Goal: Information Seeking & Learning: Check status

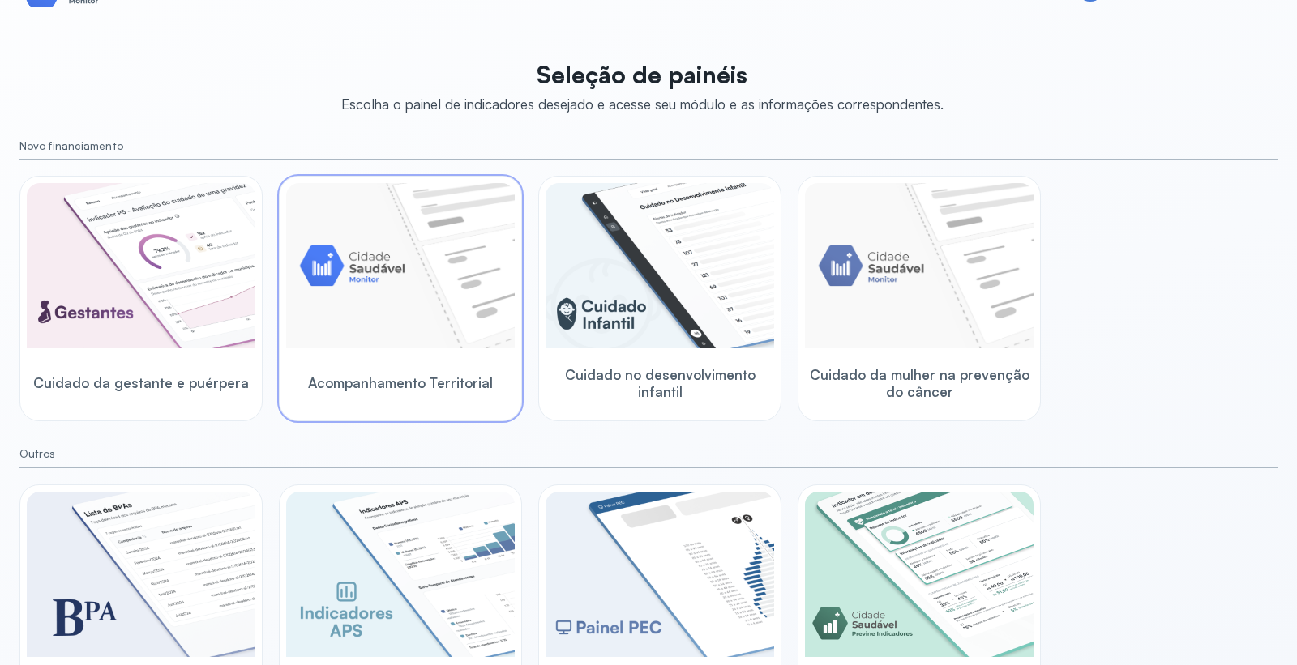
scroll to position [122, 0]
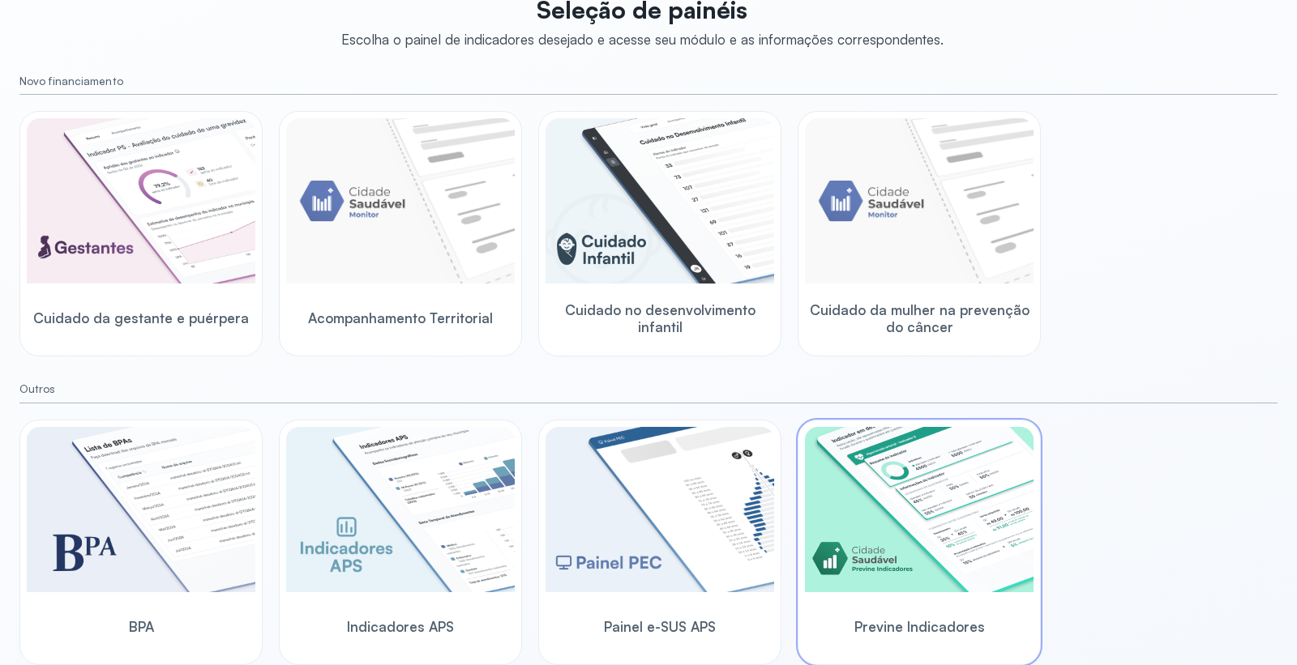
click at [930, 512] on img at bounding box center [919, 509] width 229 height 165
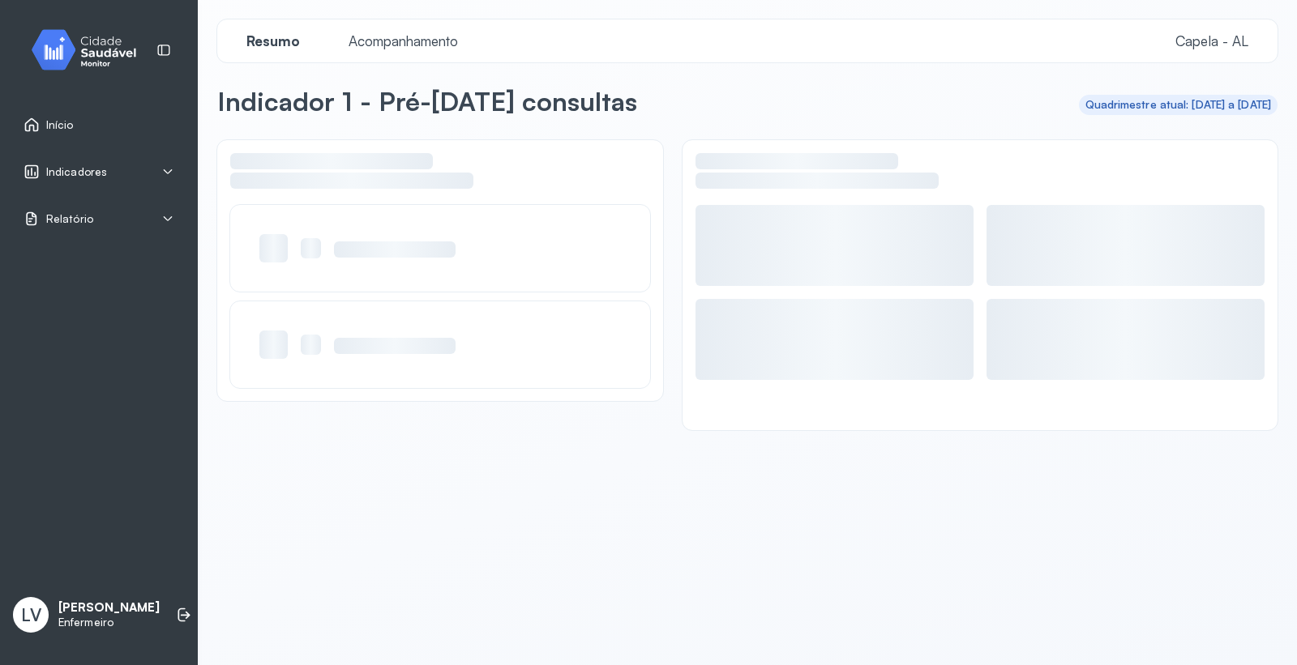
click at [116, 173] on div "Indicadores" at bounding box center [99, 172] width 151 height 16
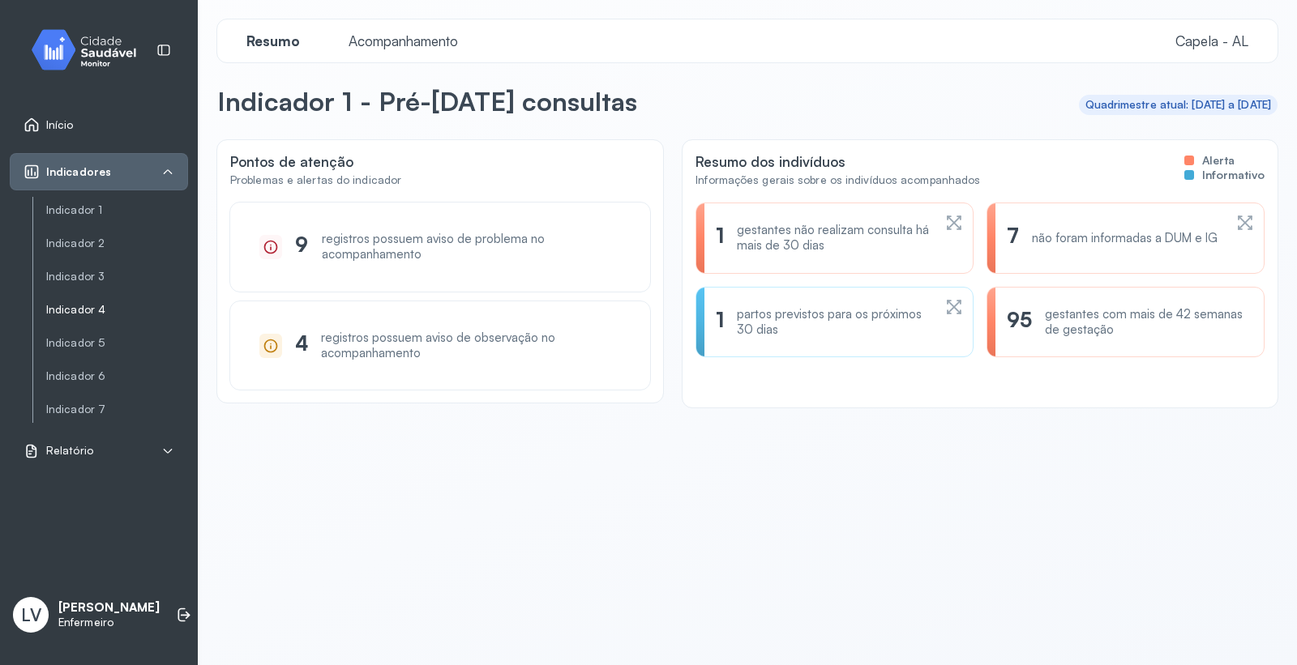
click at [101, 308] on link "Indicador 4" at bounding box center [117, 310] width 142 height 14
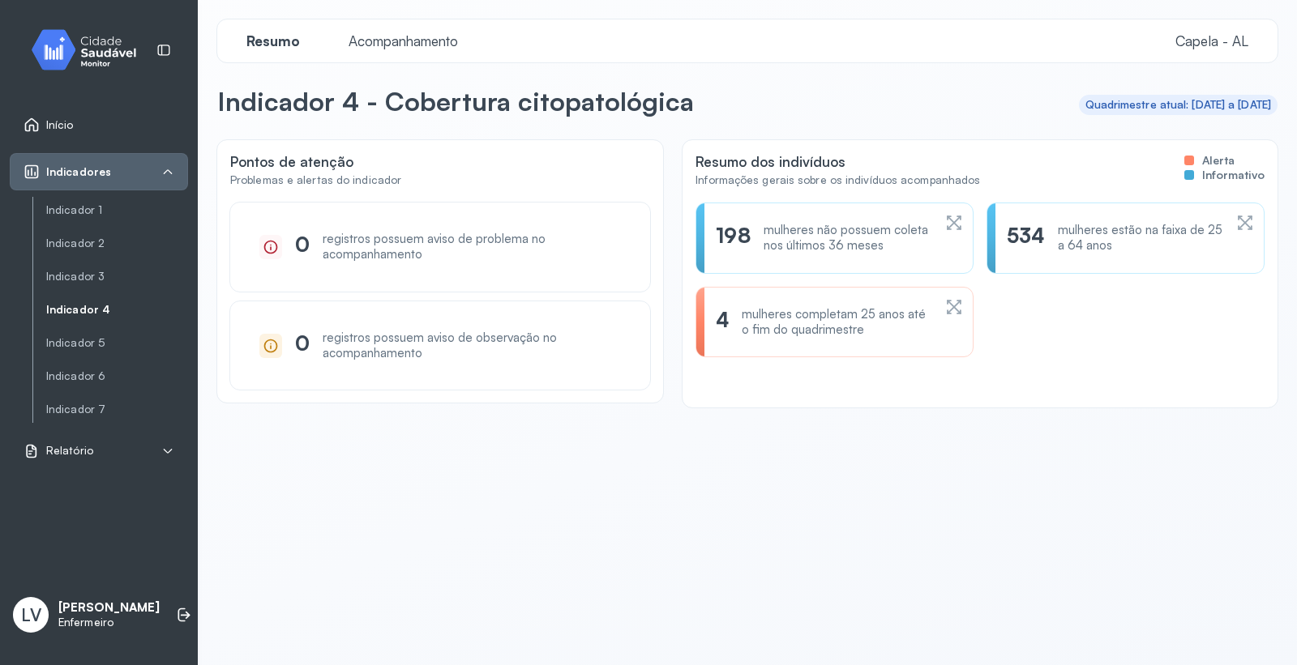
click at [458, 39] on span "Acompanhamento" at bounding box center [403, 40] width 129 height 17
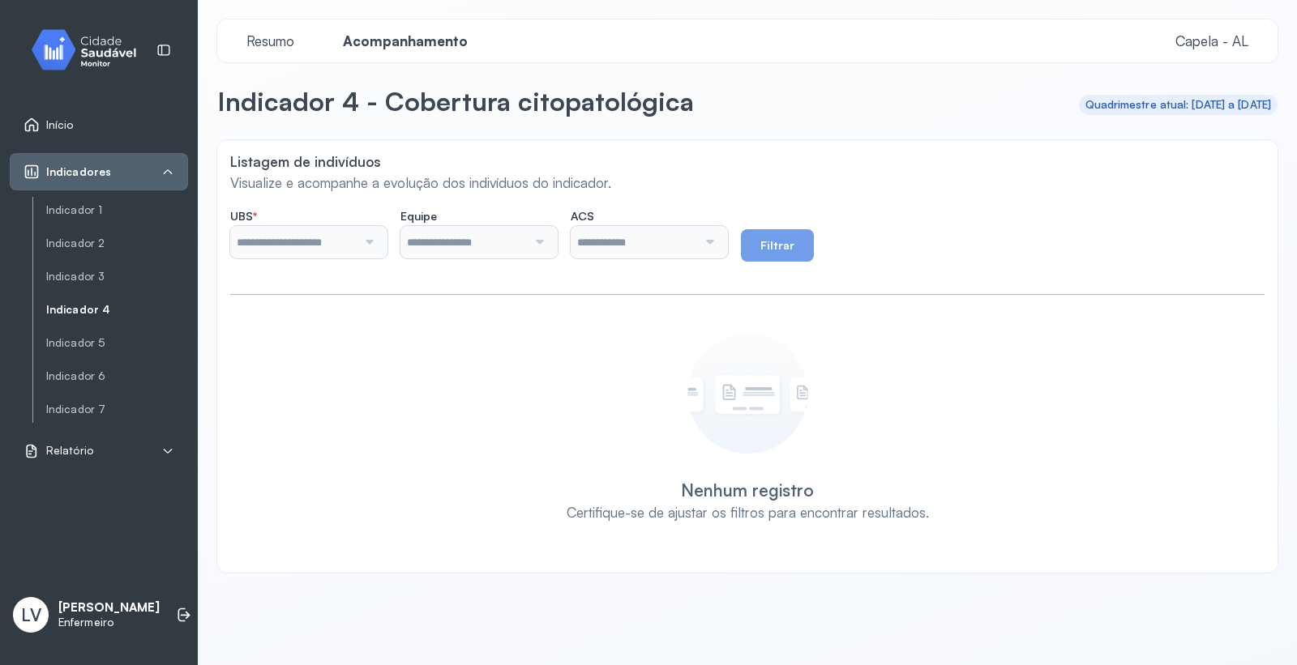
type input "*******"
type input "**********"
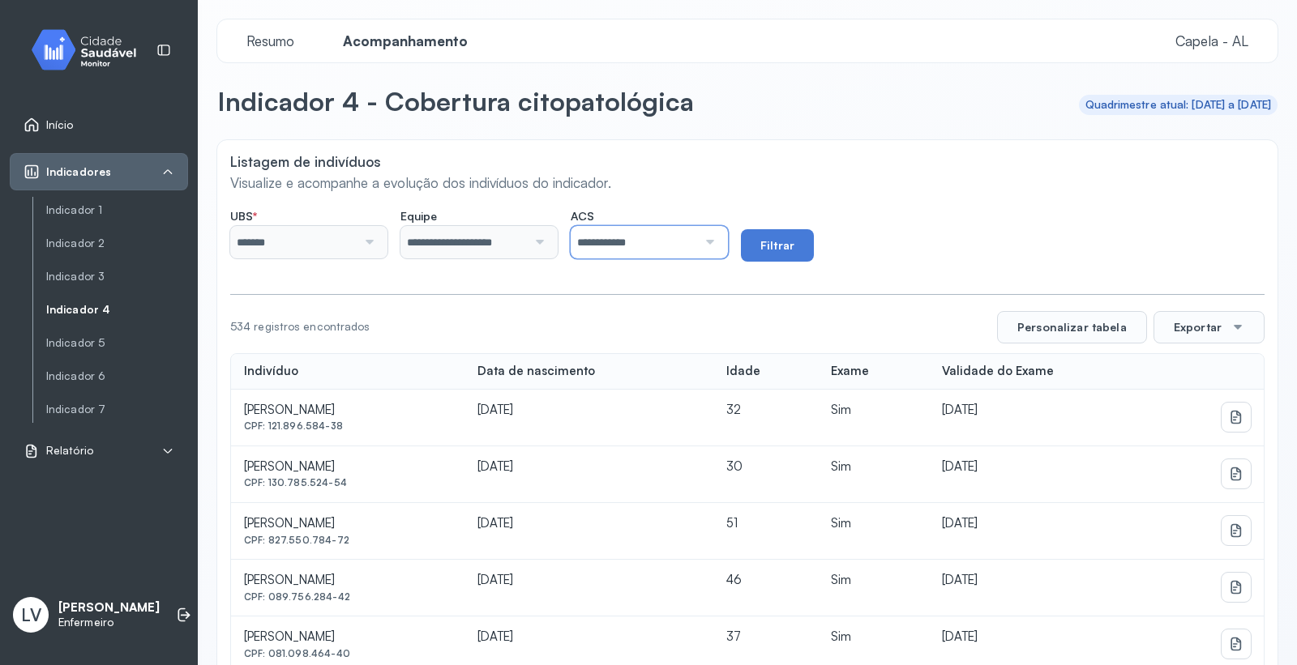
click at [697, 238] on input "**********" at bounding box center [634, 242] width 126 height 32
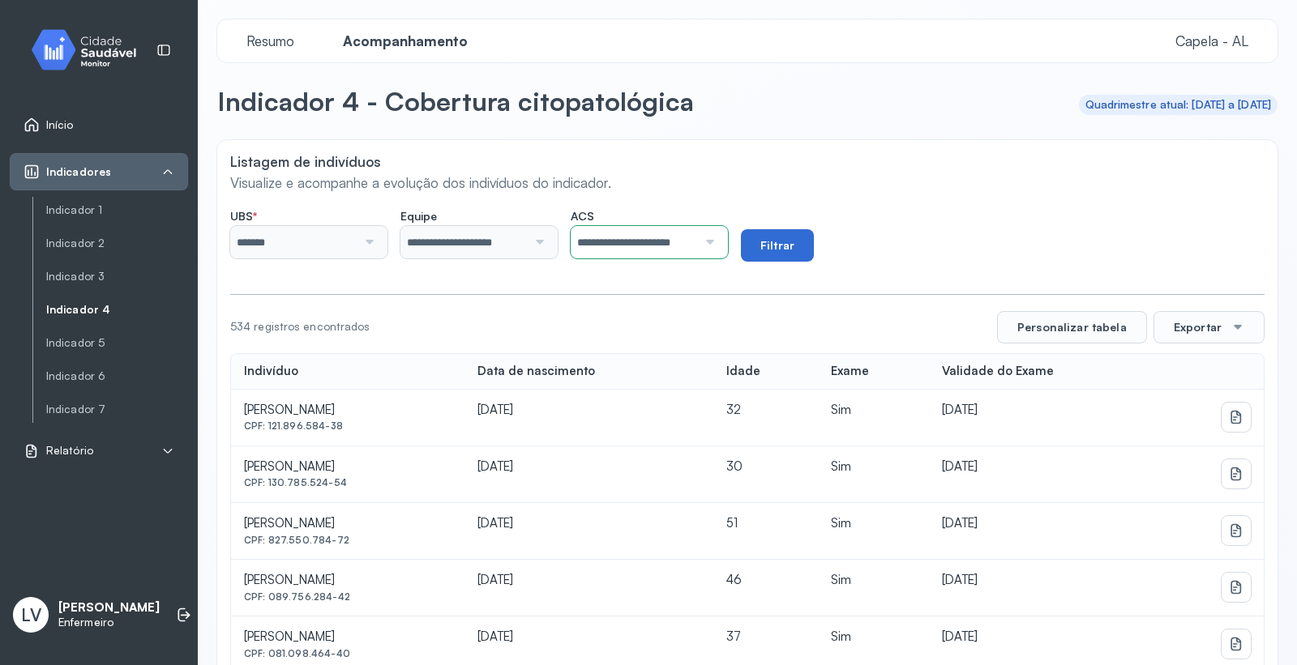
click at [814, 255] on button "Filtrar" at bounding box center [777, 245] width 73 height 32
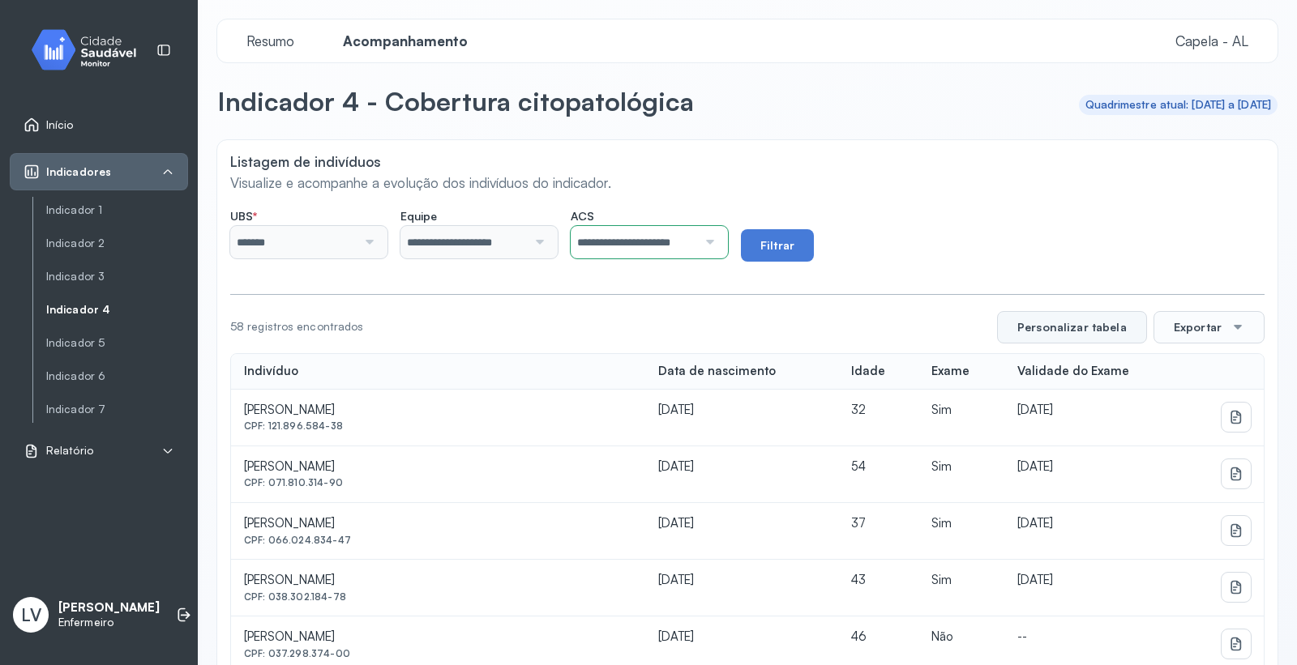
click at [1050, 327] on button "Personalizar tabela" at bounding box center [1072, 327] width 150 height 32
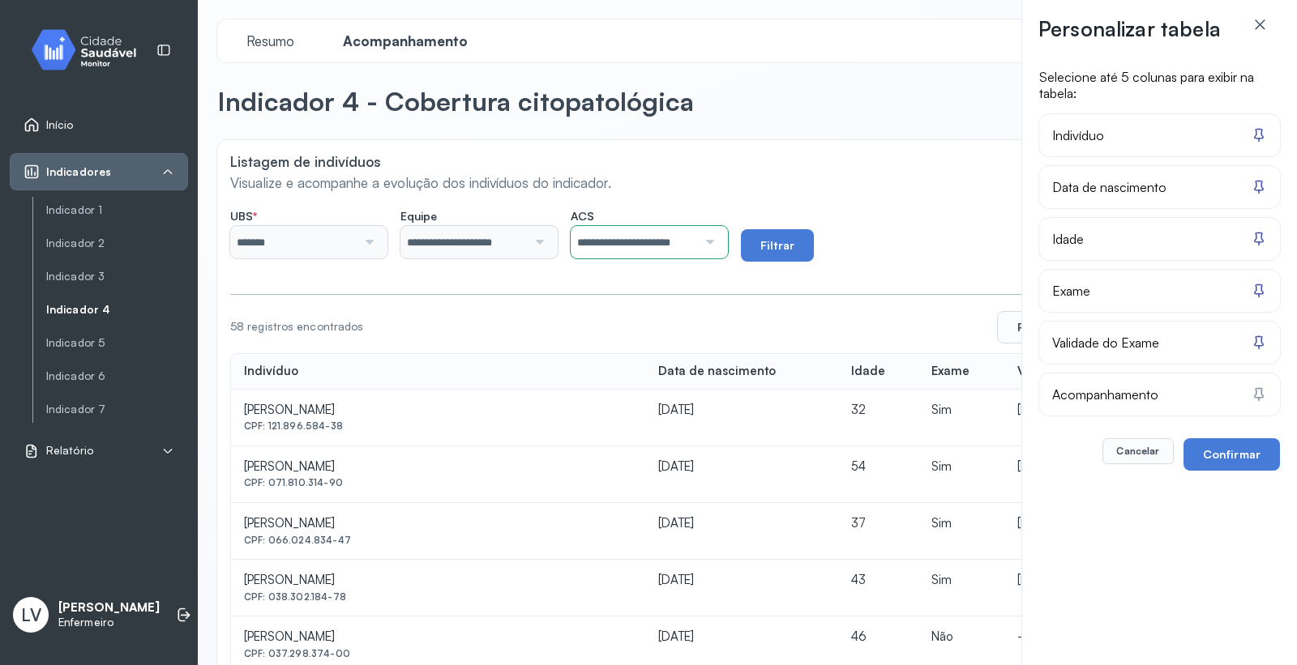
click at [1248, 392] on div "Acompanhamento" at bounding box center [1159, 395] width 215 height 16
click at [1156, 384] on div "Acompanhamento" at bounding box center [1159, 395] width 241 height 42
click at [1252, 16] on icon at bounding box center [1260, 24] width 16 height 16
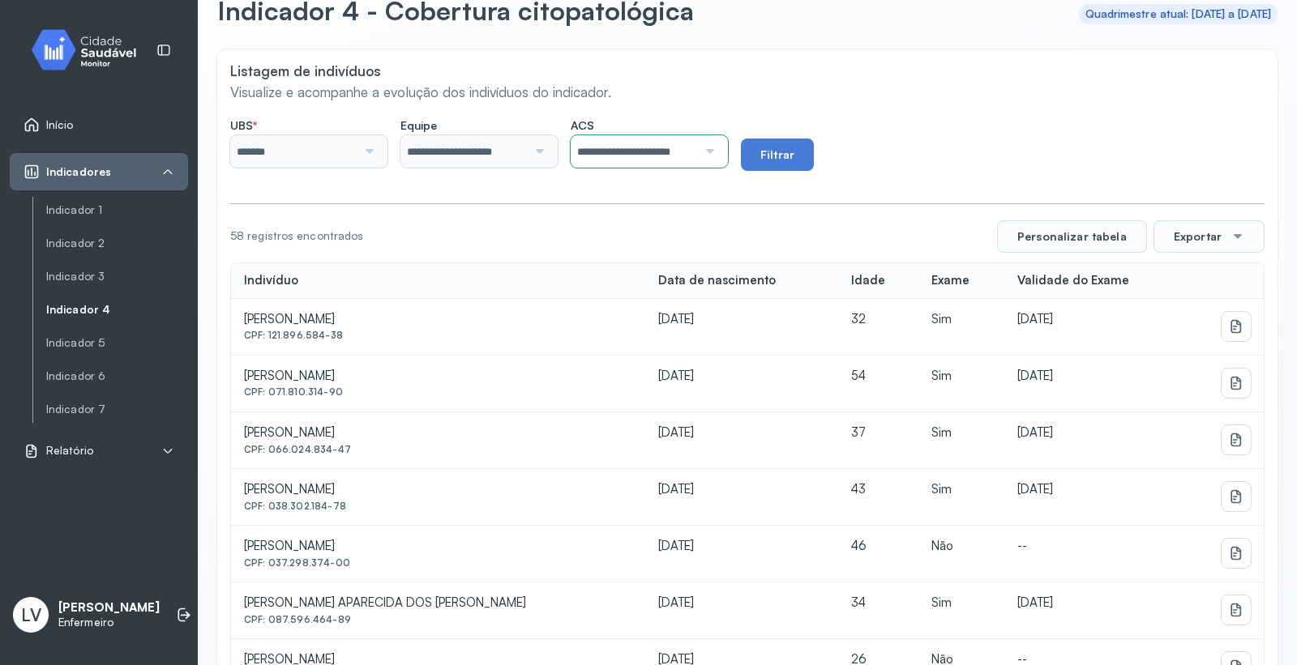
scroll to position [90, 0]
click at [1182, 236] on button "Exportar" at bounding box center [1208, 237] width 111 height 32
click at [1205, 378] on div "PDF" at bounding box center [1209, 374] width 98 height 35
click at [697, 148] on input "**********" at bounding box center [634, 152] width 126 height 32
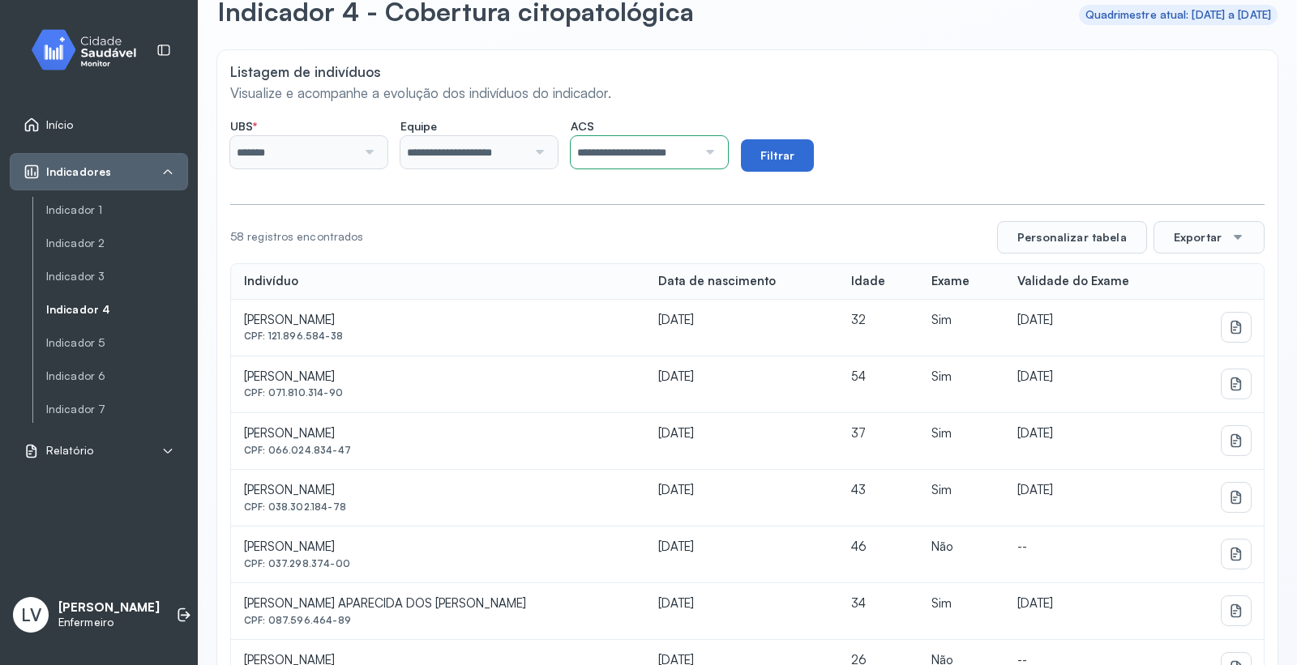
click at [814, 146] on button "Filtrar" at bounding box center [777, 155] width 73 height 32
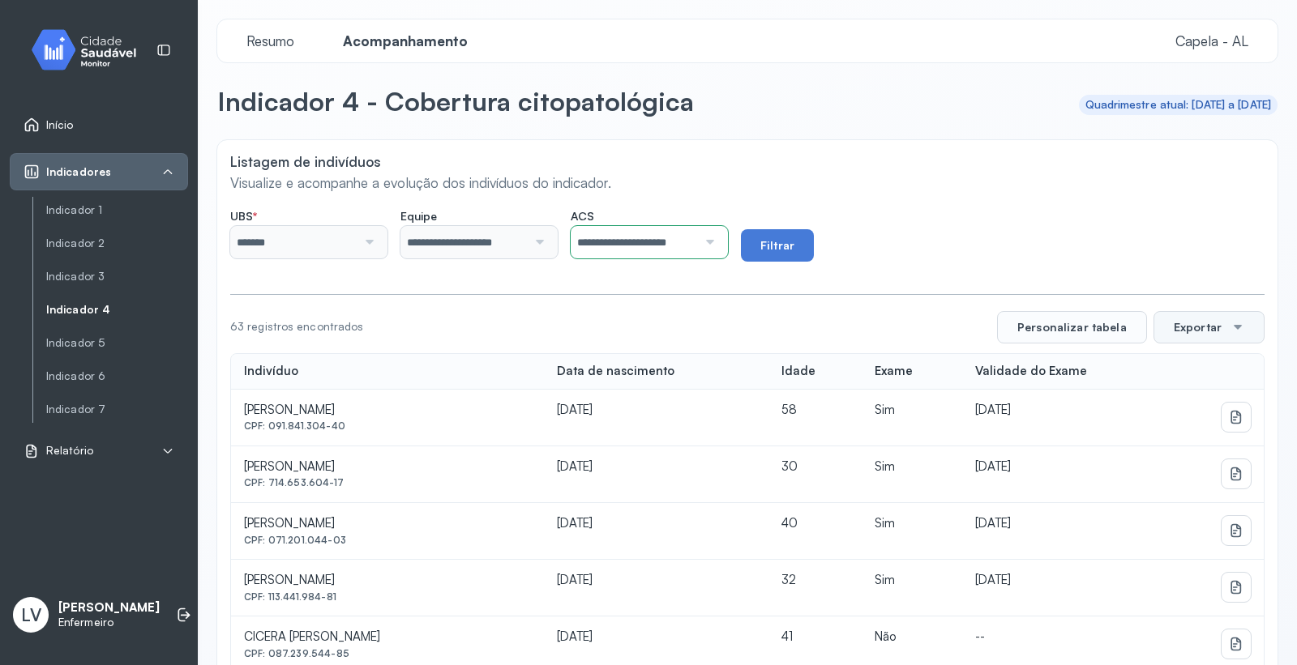
click at [1200, 322] on button "Exportar" at bounding box center [1208, 327] width 111 height 32
click at [1174, 369] on div "PDF" at bounding box center [1209, 374] width 98 height 35
click at [718, 235] on div at bounding box center [707, 242] width 21 height 32
click at [814, 252] on button "Filtrar" at bounding box center [777, 245] width 73 height 32
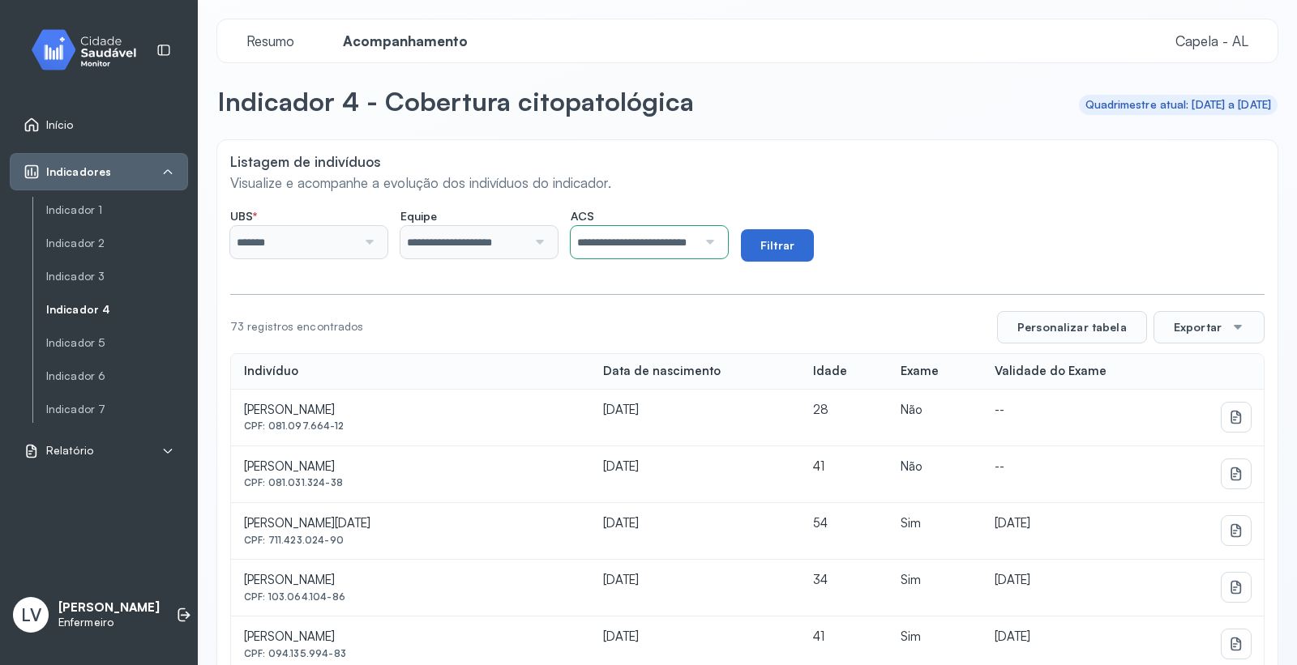
click at [814, 239] on button "Filtrar" at bounding box center [777, 245] width 73 height 32
click at [1182, 325] on button "Exportar" at bounding box center [1208, 327] width 111 height 32
click at [1195, 371] on span "PDF" at bounding box center [1205, 374] width 22 height 22
click at [718, 238] on div at bounding box center [707, 242] width 21 height 32
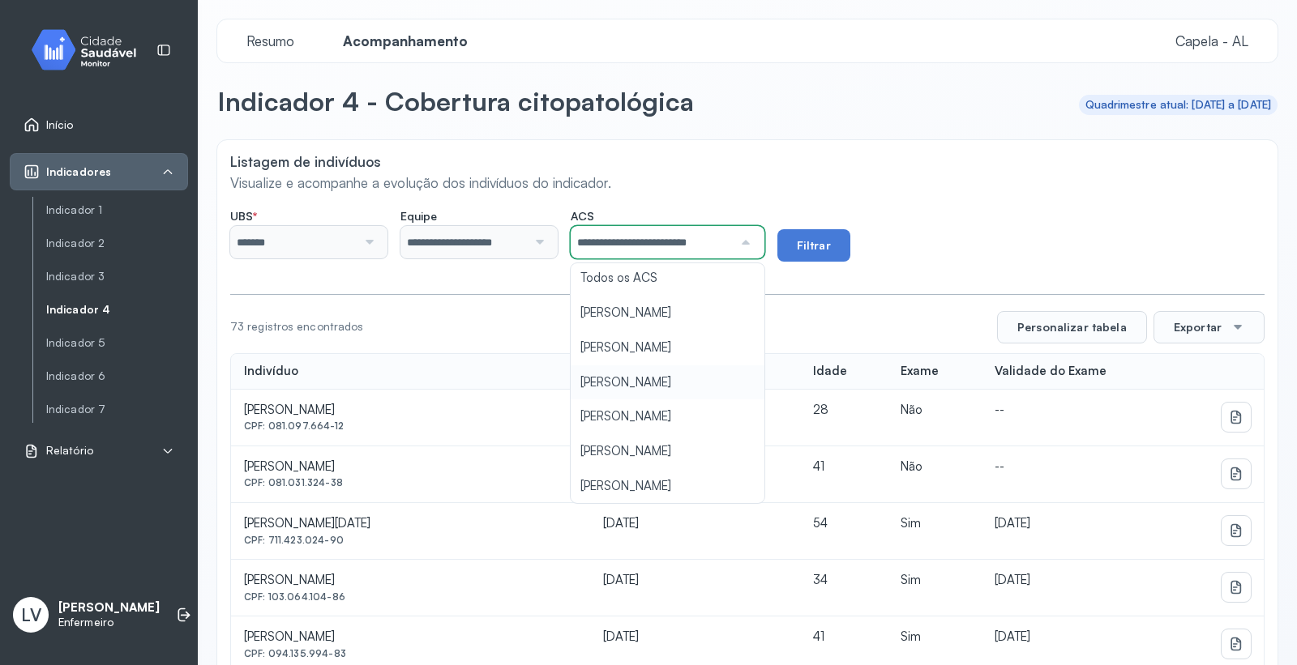
scroll to position [47, 0]
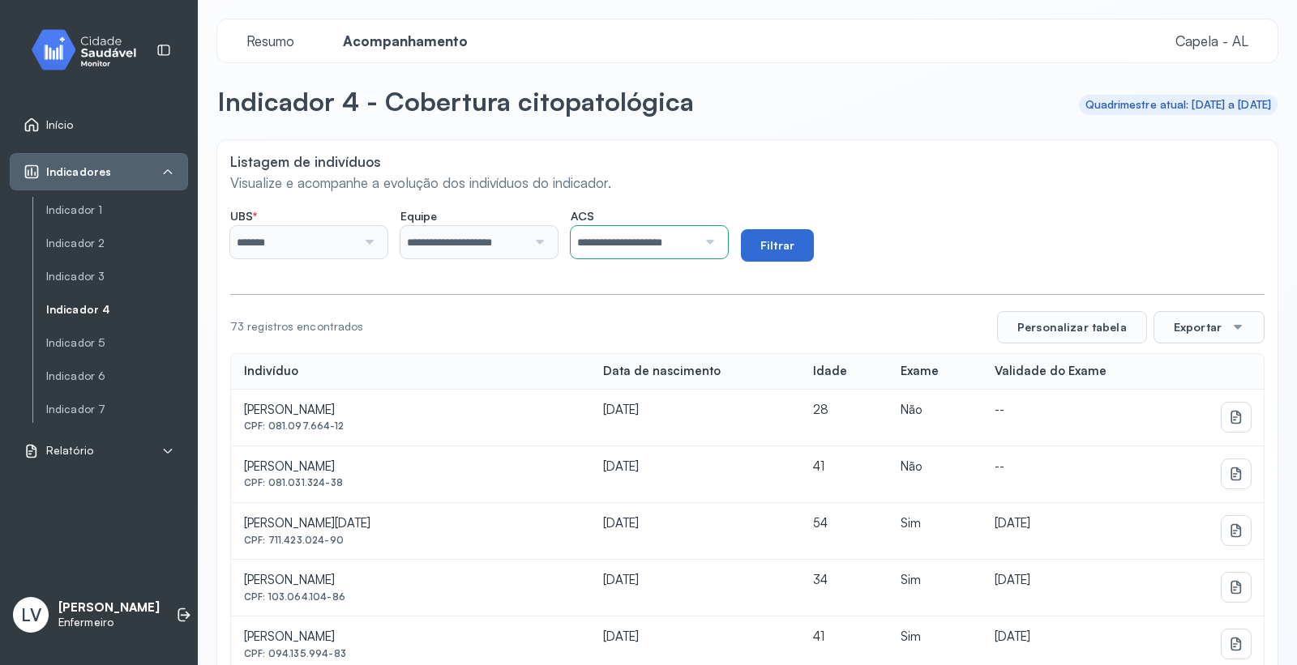
click at [814, 254] on button "Filtrar" at bounding box center [777, 245] width 73 height 32
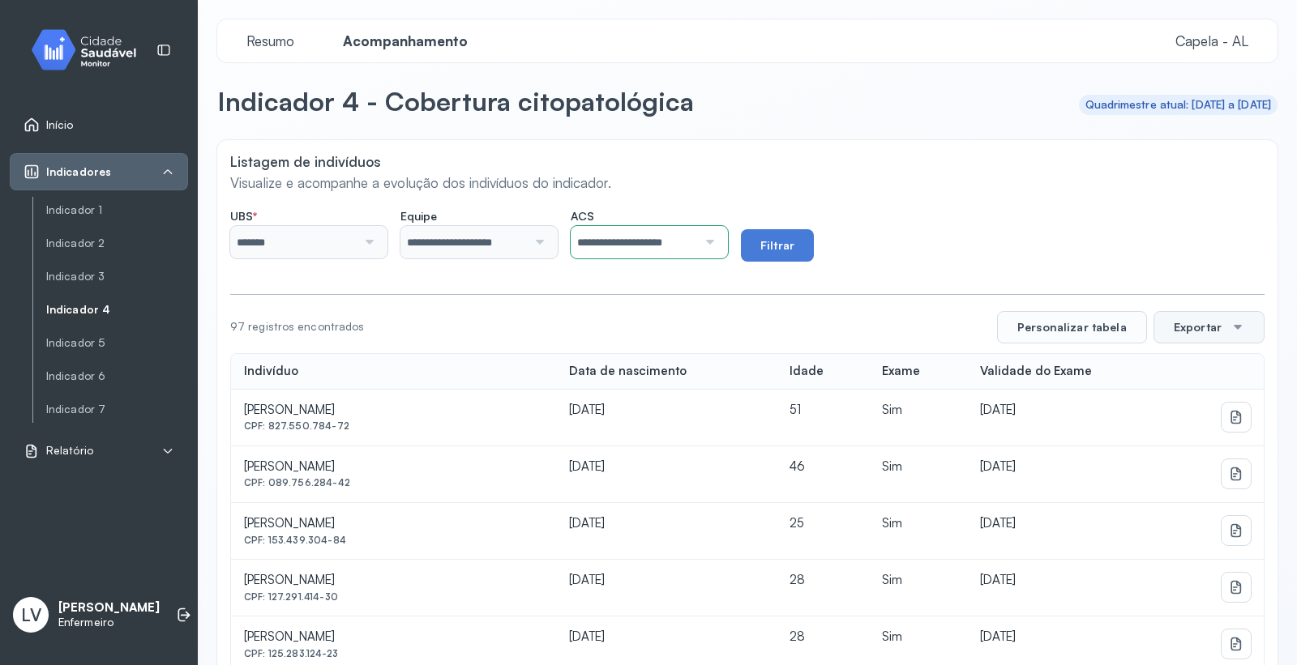
click at [1200, 333] on button "Exportar" at bounding box center [1208, 327] width 111 height 32
click at [1208, 365] on div "PDF" at bounding box center [1209, 374] width 98 height 35
click at [827, 239] on div "**********" at bounding box center [747, 235] width 1034 height 53
click at [718, 240] on div at bounding box center [707, 242] width 21 height 32
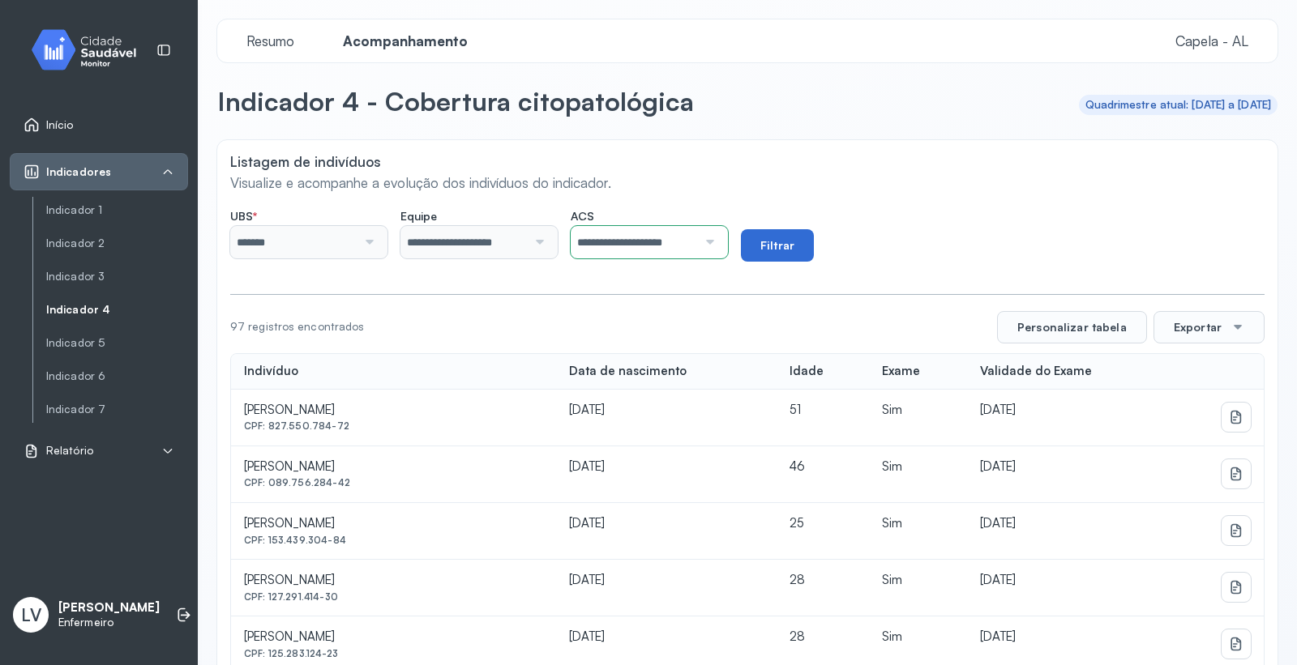
click at [814, 243] on button "Filtrar" at bounding box center [777, 245] width 73 height 32
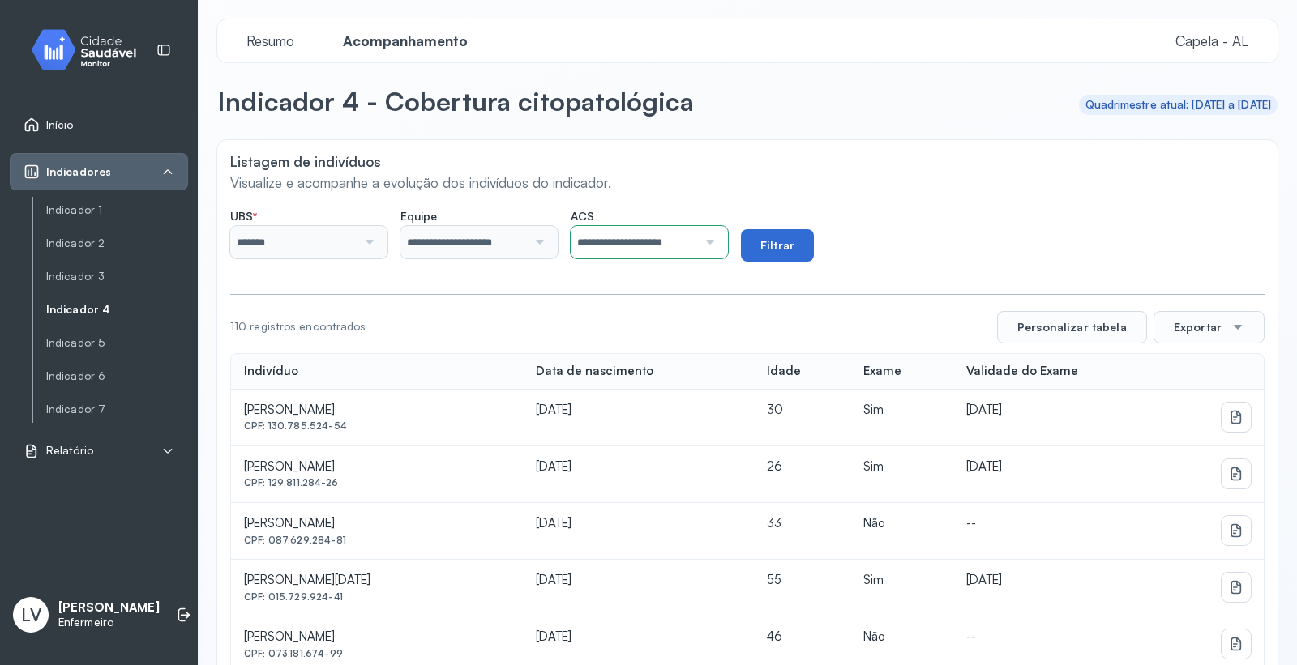
click at [814, 240] on button "Filtrar" at bounding box center [777, 245] width 73 height 32
click at [1200, 320] on button "Exportar" at bounding box center [1208, 327] width 111 height 32
click at [1194, 366] on span "PDF" at bounding box center [1205, 374] width 22 height 22
click at [718, 236] on div at bounding box center [707, 242] width 21 height 32
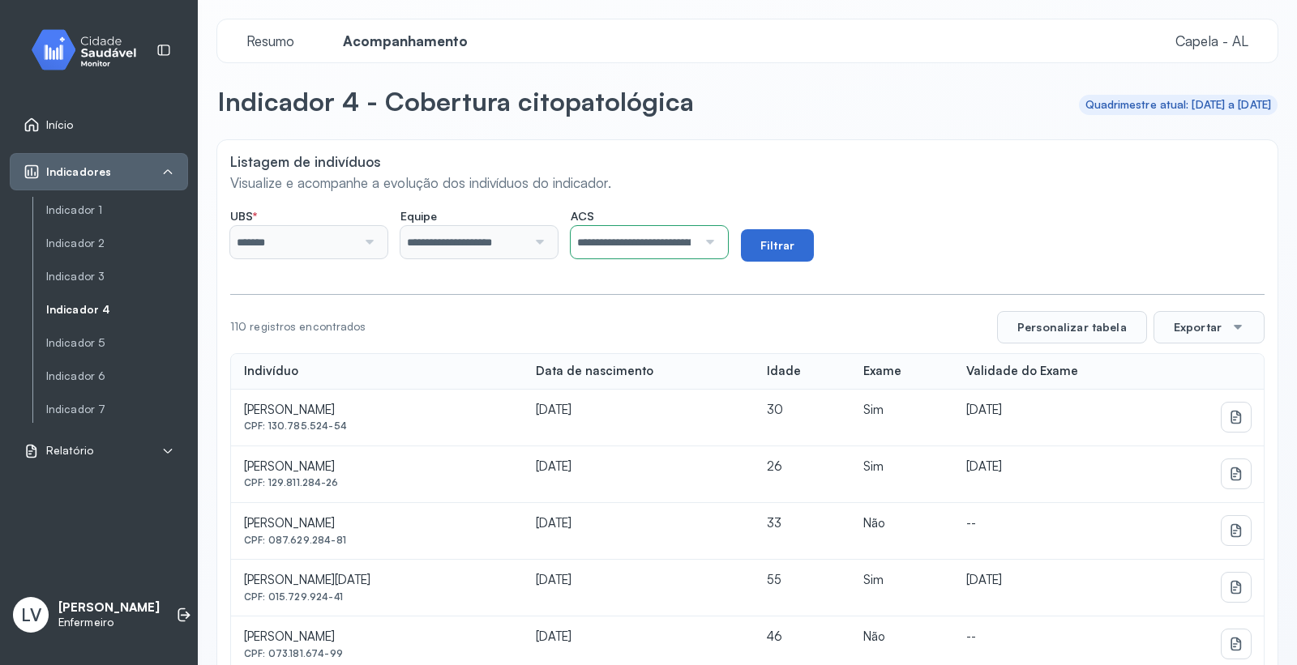
click at [814, 237] on button "Filtrar" at bounding box center [777, 245] width 73 height 32
click at [1198, 327] on button "Exportar" at bounding box center [1208, 327] width 111 height 32
click at [1198, 378] on span "PDF" at bounding box center [1205, 374] width 22 height 22
click at [99, 199] on div "Indicador 1 Indicador 2 Indicador 3 Indicador 4 Indicador 5 Indicador 6 Indicad…" at bounding box center [110, 309] width 156 height 225
click at [96, 233] on link "Indicador 1" at bounding box center [117, 243] width 142 height 20
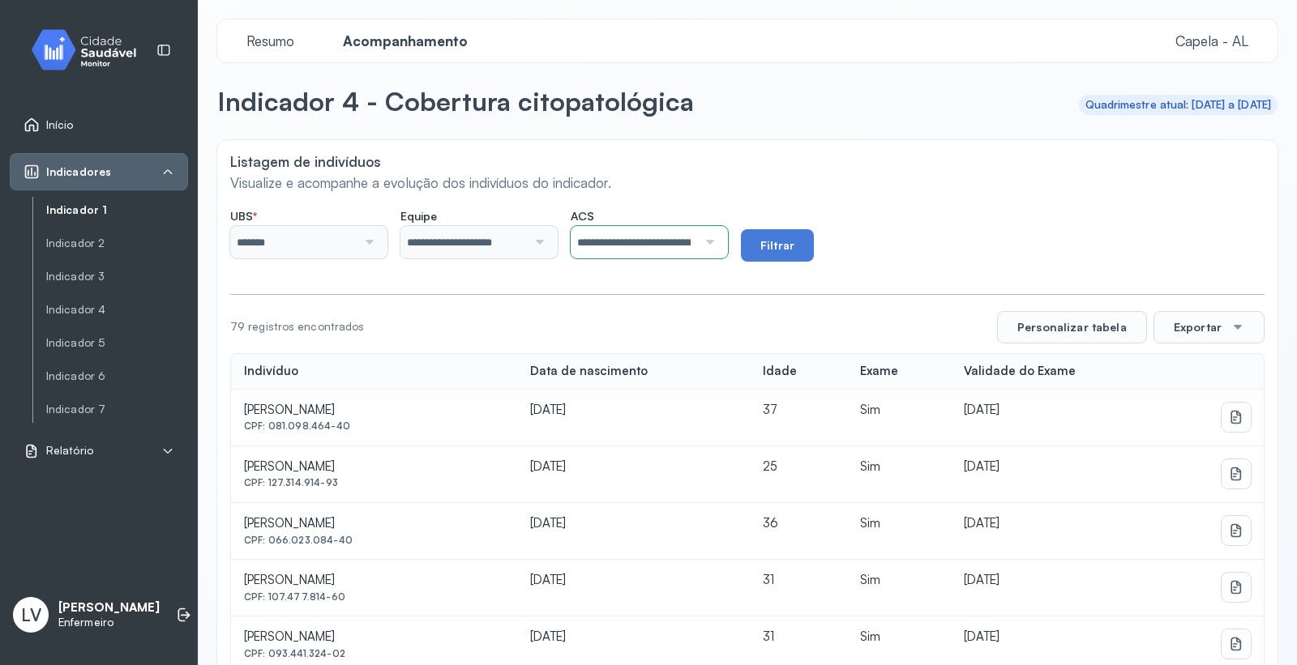
click at [89, 200] on link "Indicador 1" at bounding box center [117, 210] width 142 height 20
click at [87, 214] on link "Indicador 1" at bounding box center [117, 210] width 142 height 14
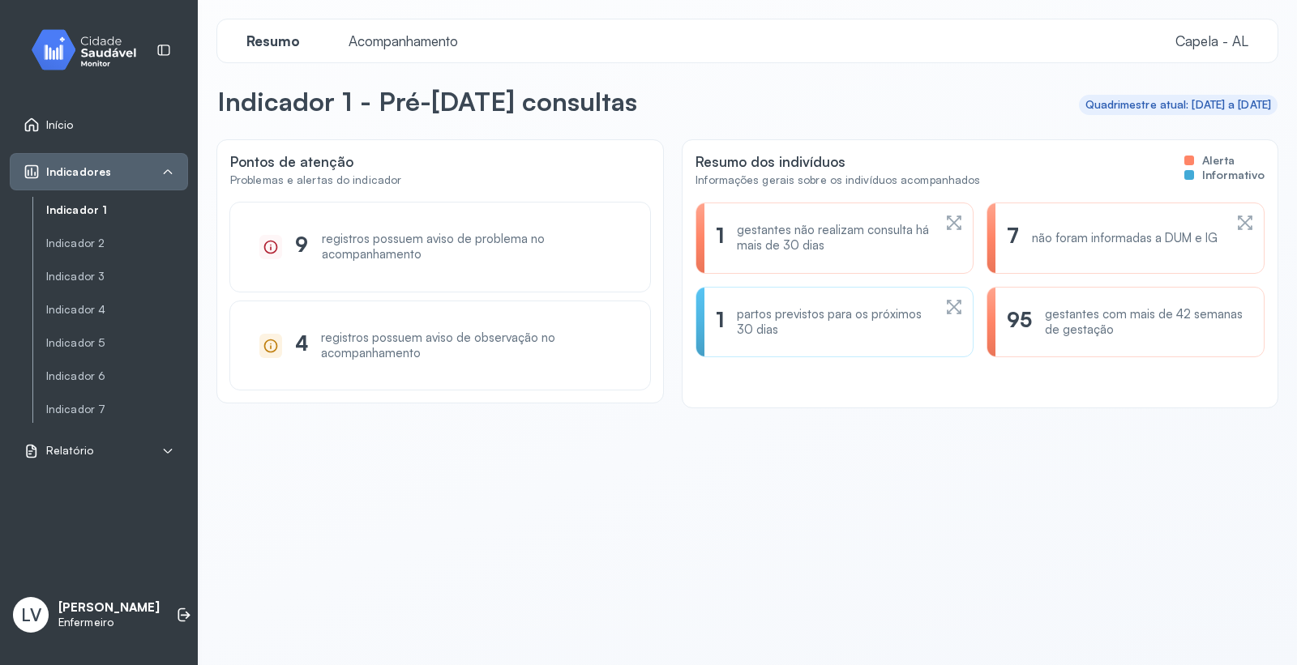
click at [427, 37] on span "Acompanhamento" at bounding box center [403, 40] width 129 height 17
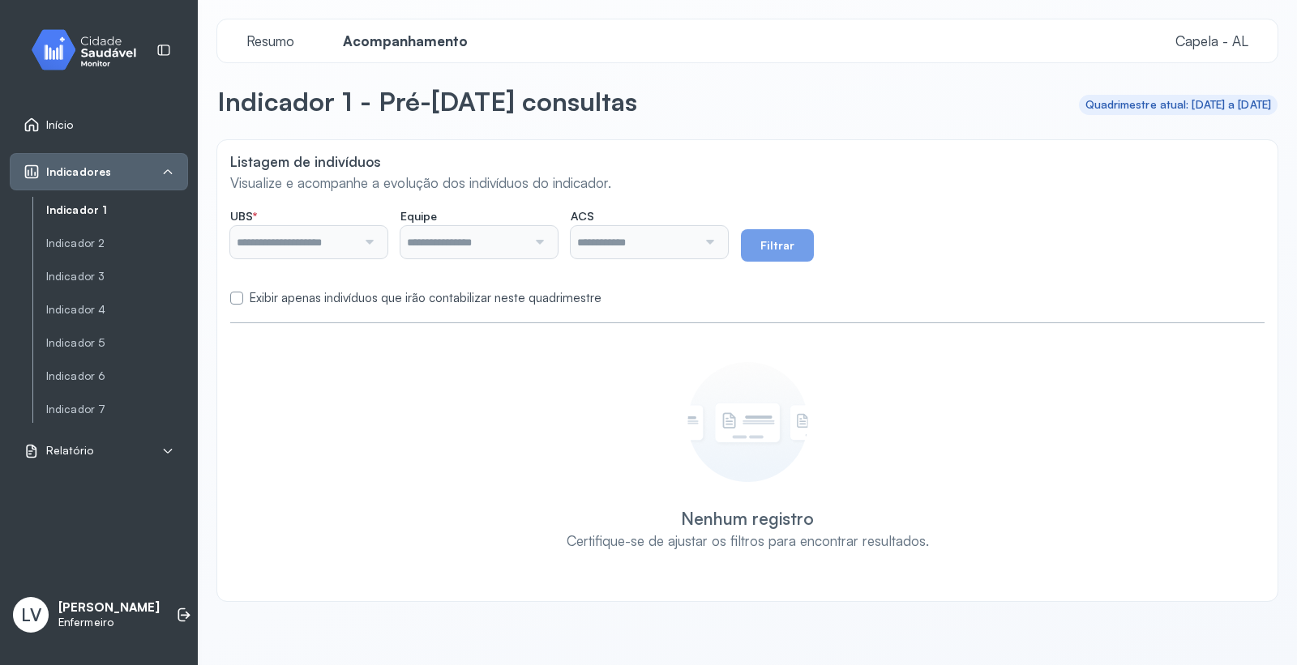
type input "*******"
type input "**********"
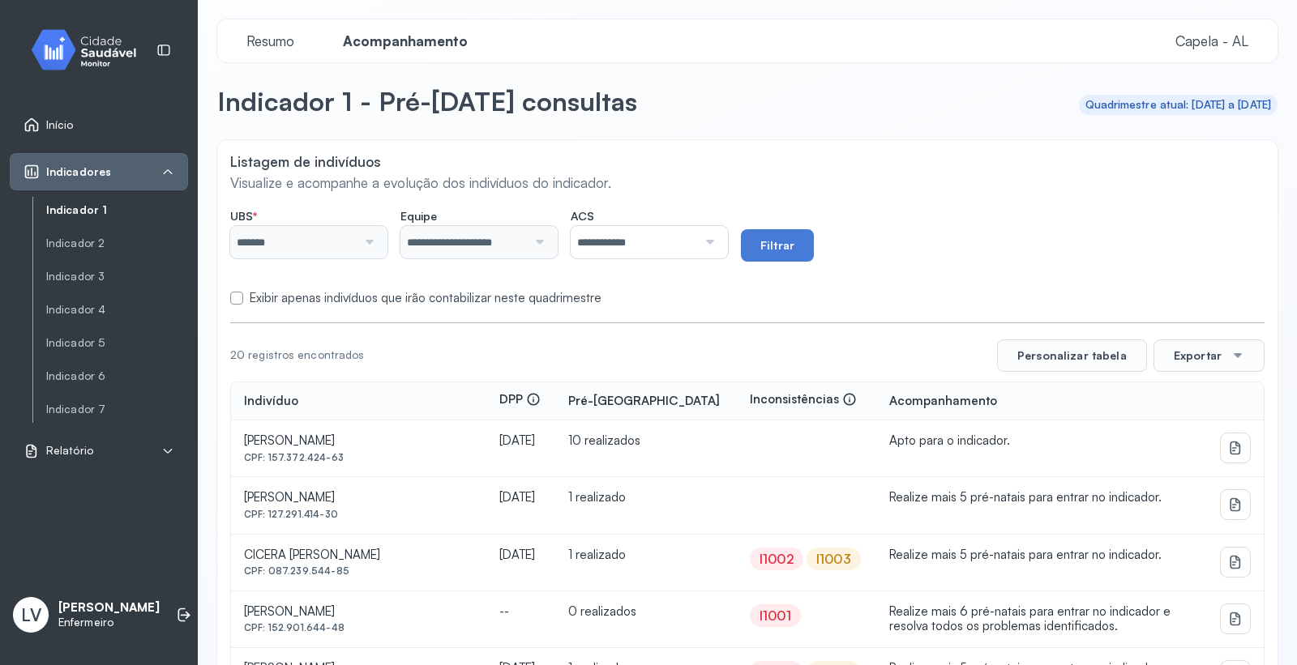
click at [410, 293] on label "Exibir apenas indivíduos que irão contabilizar neste quadrimestre" at bounding box center [426, 298] width 352 height 15
click at [814, 246] on button "Filtrar" at bounding box center [777, 245] width 73 height 32
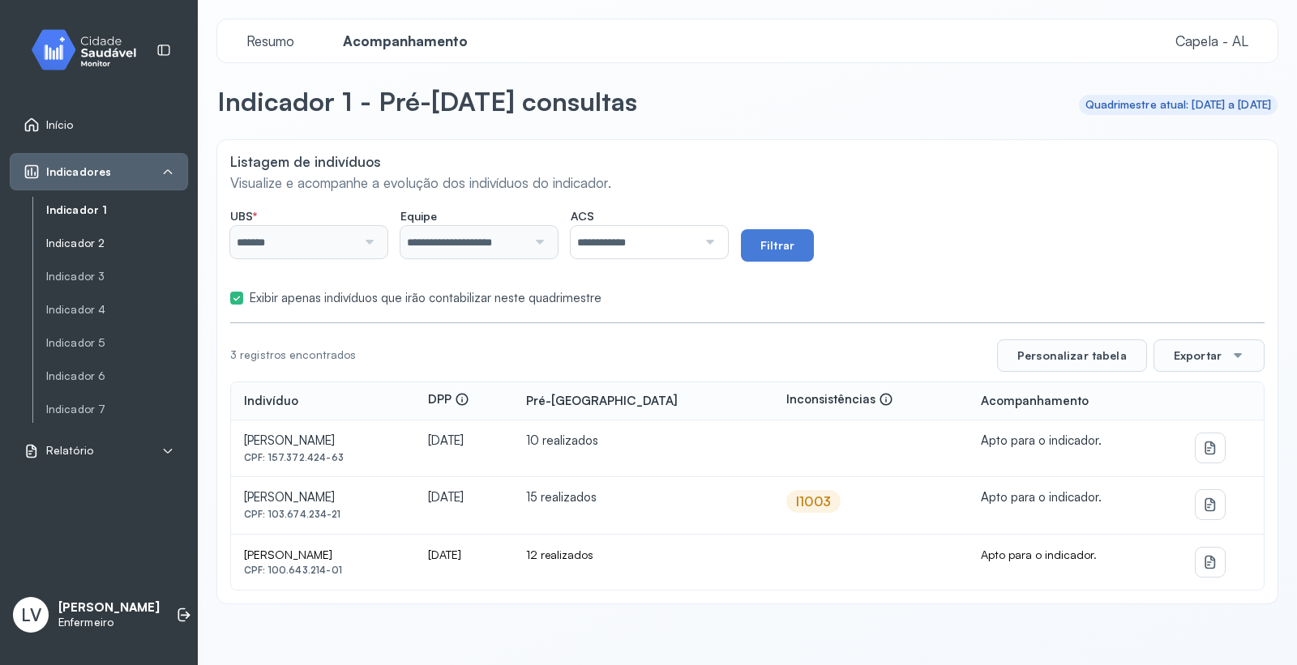
click at [101, 243] on link "Indicador 2" at bounding box center [117, 244] width 142 height 14
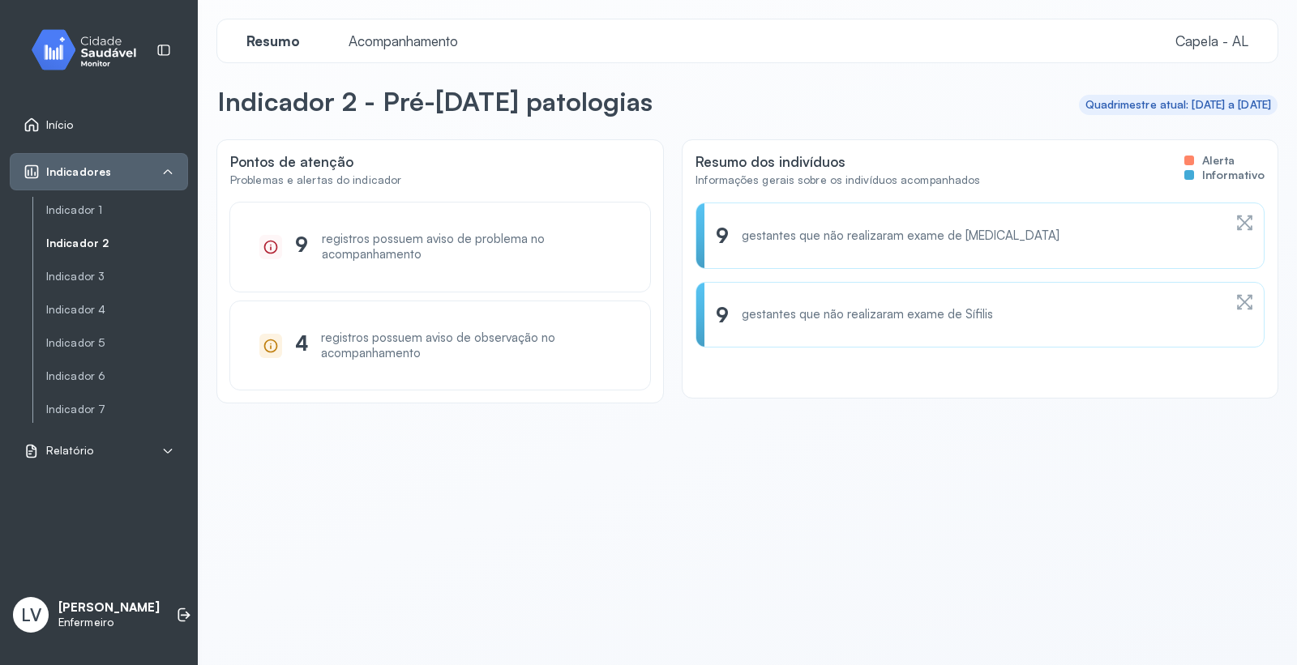
click at [397, 36] on span "Acompanhamento" at bounding box center [403, 40] width 129 height 17
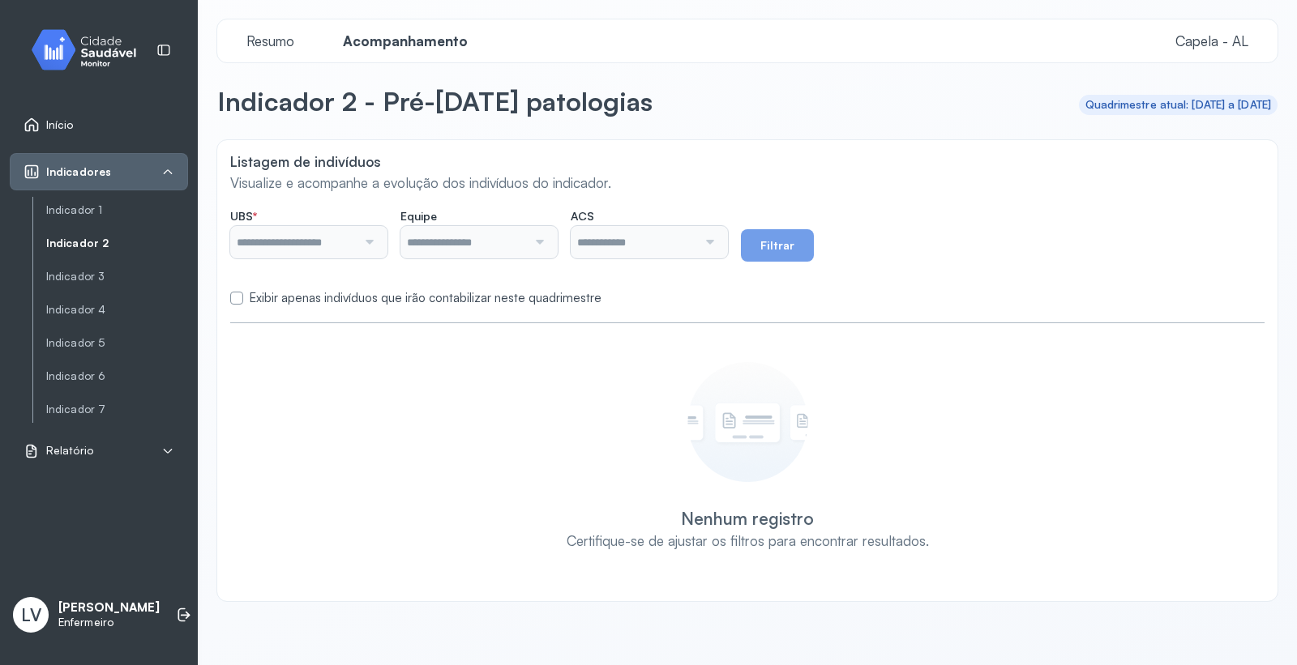
type input "*******"
type input "**********"
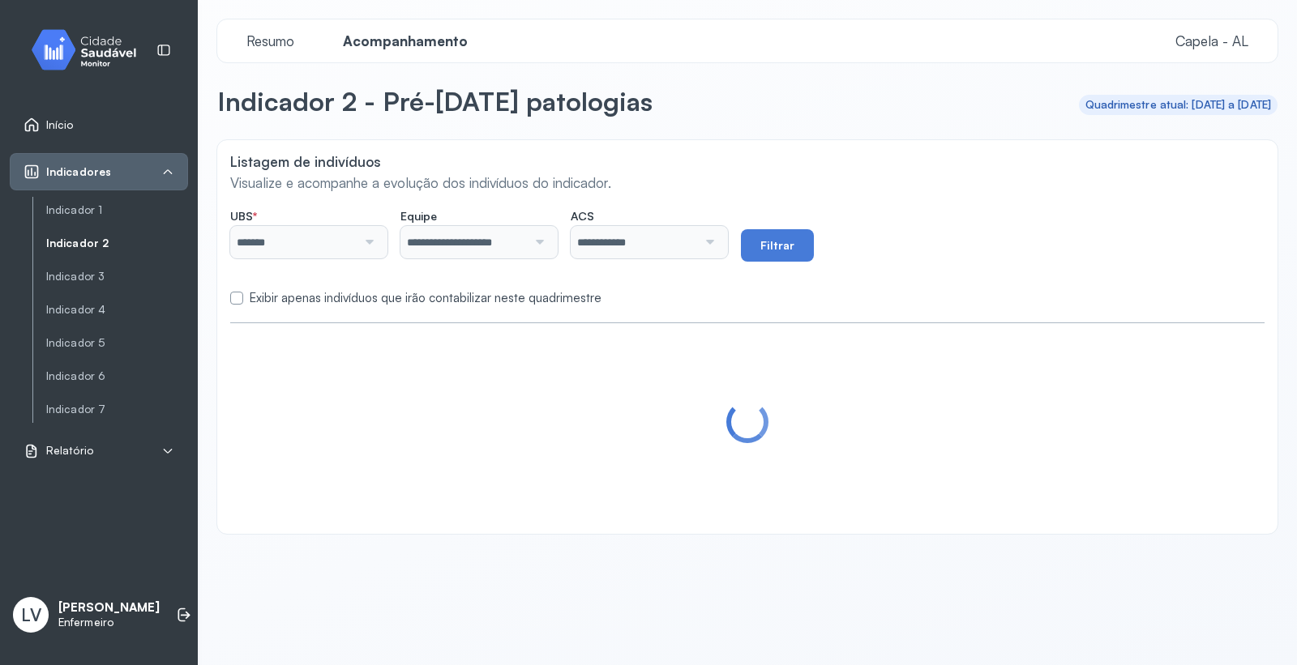
click at [235, 292] on label at bounding box center [236, 298] width 13 height 13
click at [928, 252] on div "**********" at bounding box center [747, 235] width 1034 height 53
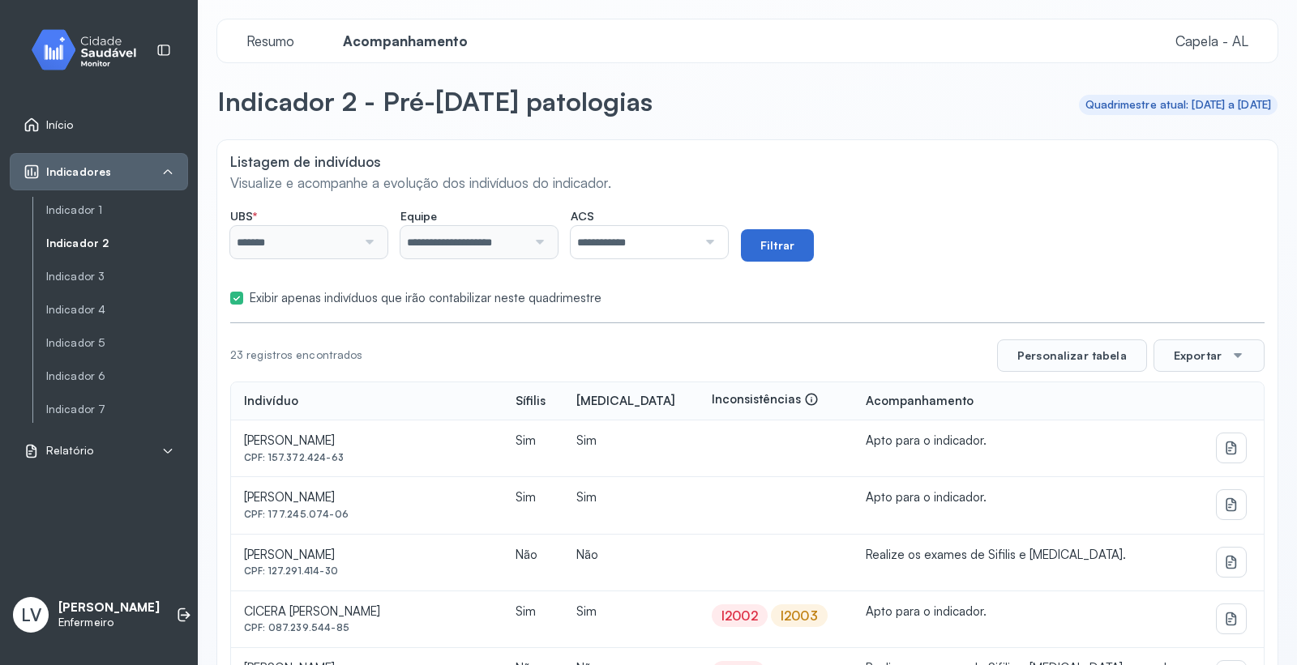
click at [814, 251] on button "Filtrar" at bounding box center [777, 245] width 73 height 32
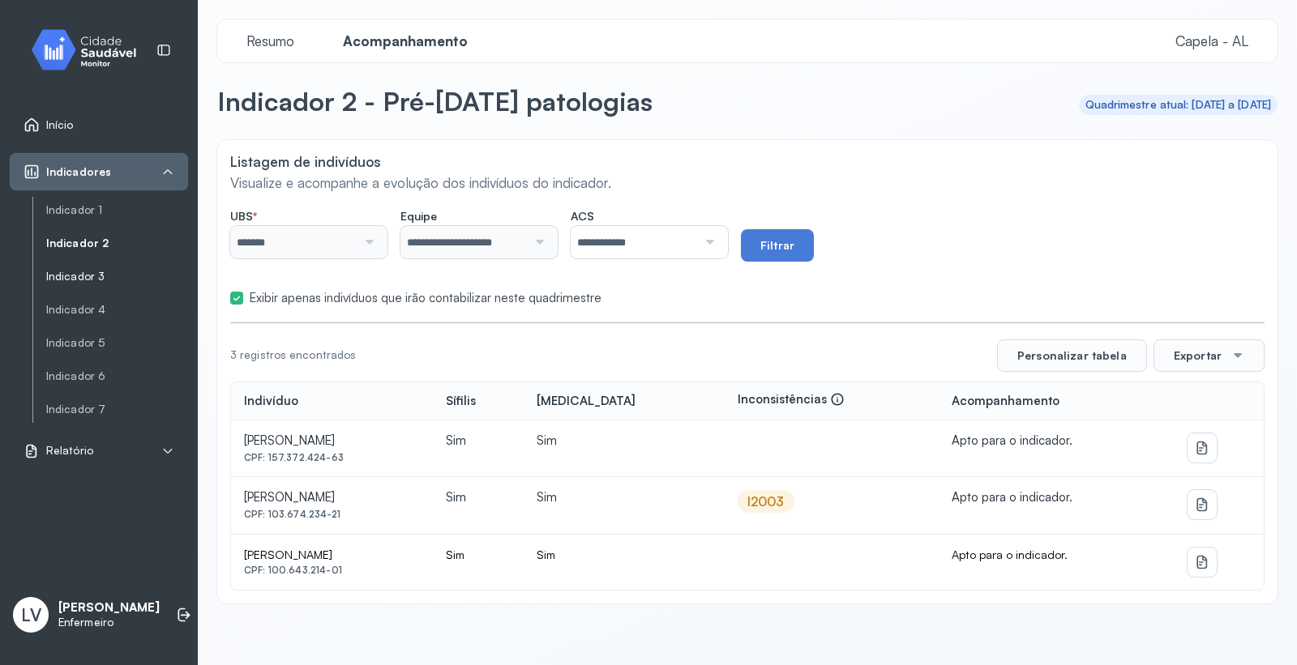
click at [95, 273] on link "Indicador 3" at bounding box center [117, 277] width 142 height 14
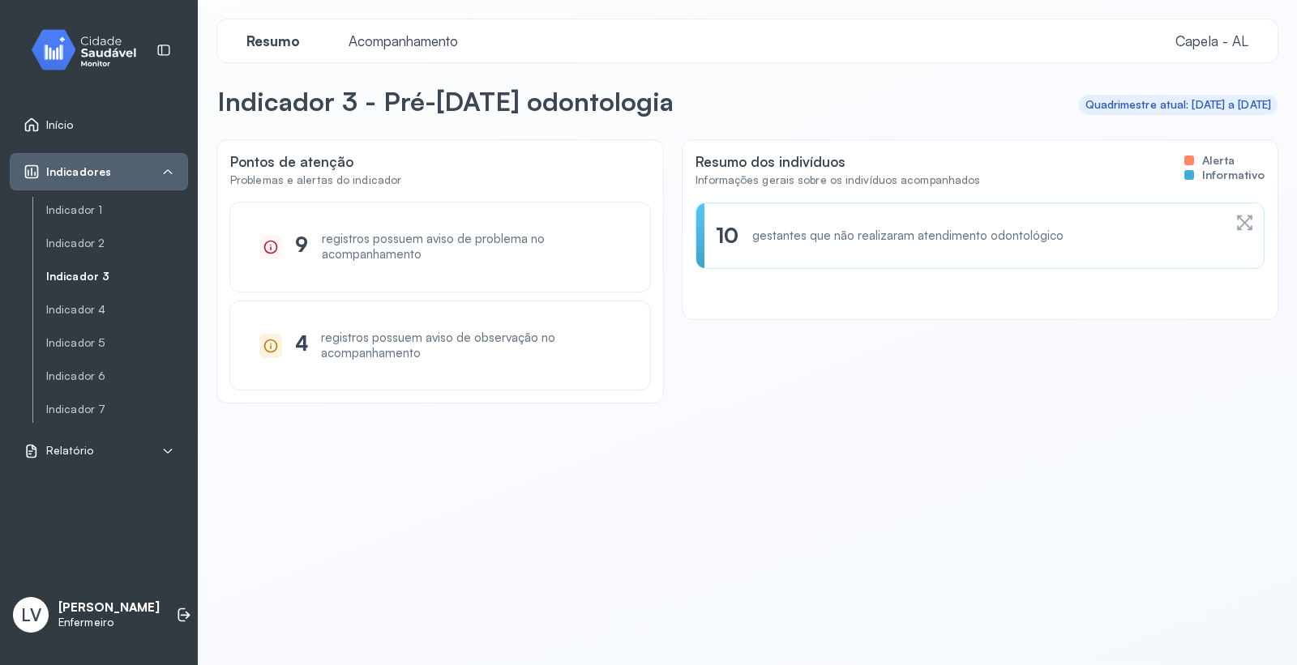
click at [486, 41] on div "Resumo Acompanhamento Capela - [GEOGRAPHIC_DATA]" at bounding box center [747, 40] width 1034 height 17
click at [392, 37] on span "Acompanhamento" at bounding box center [403, 40] width 129 height 17
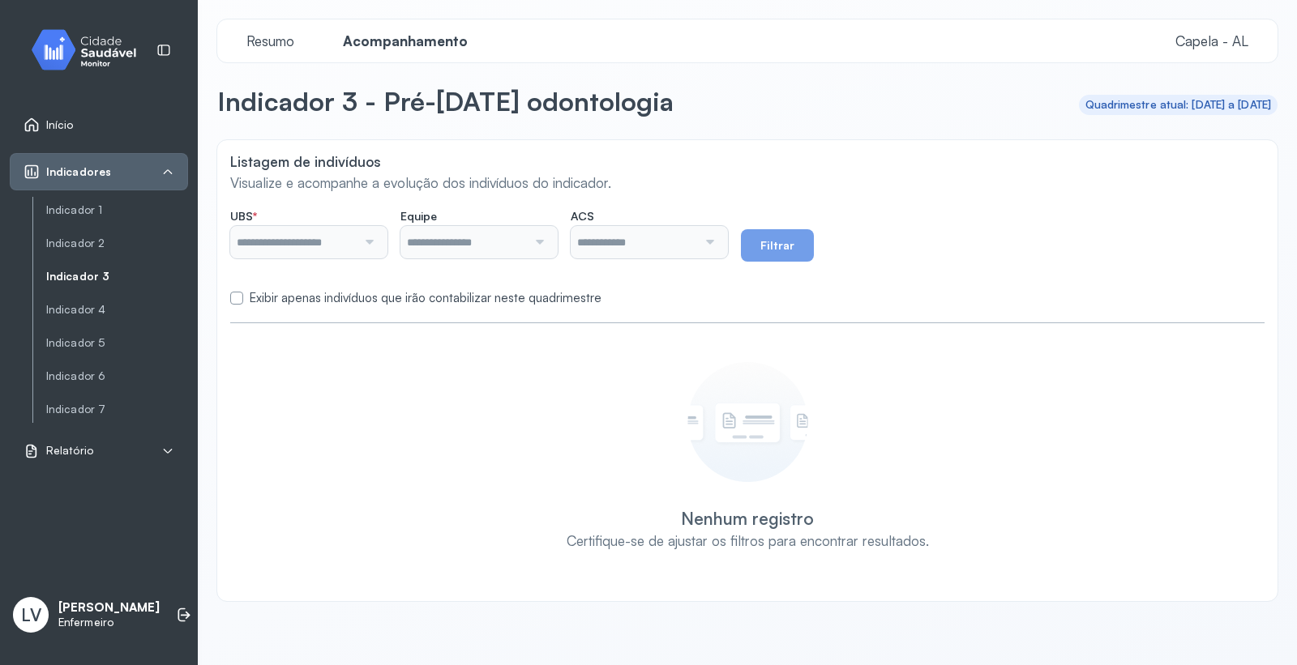
type input "*******"
type input "**********"
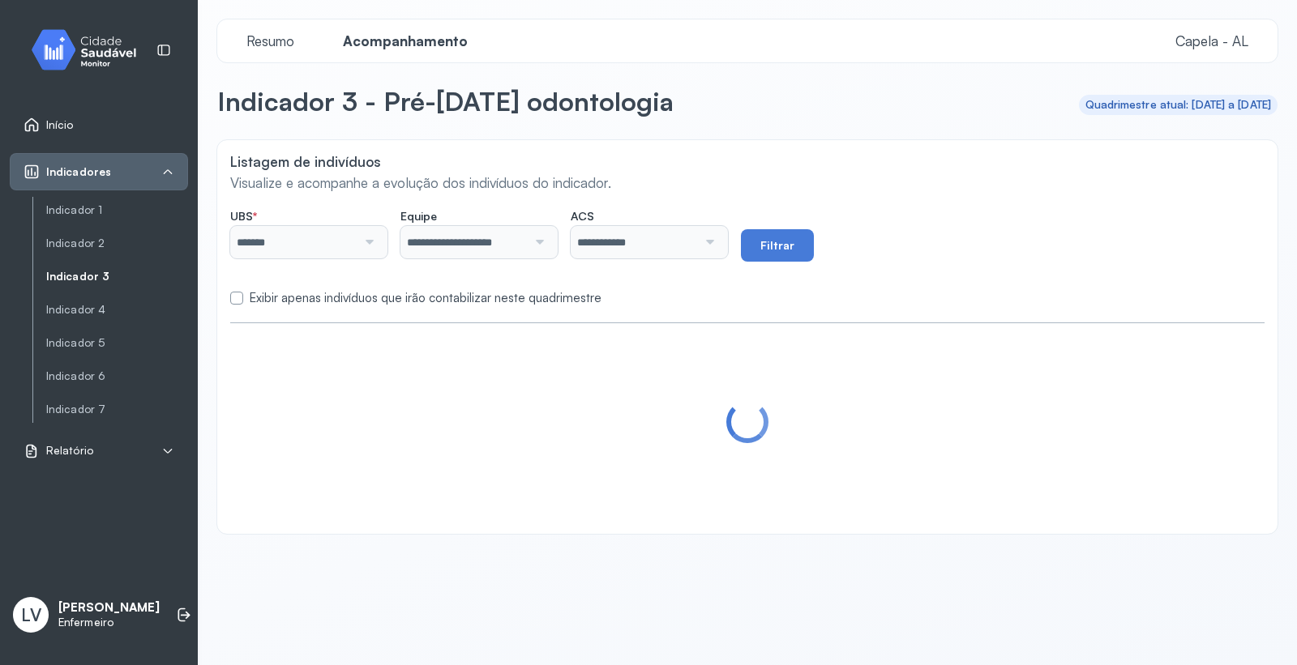
click at [264, 295] on label "Exibir apenas indivíduos que irão contabilizar neste quadrimestre" at bounding box center [426, 298] width 352 height 15
click at [814, 246] on button "Filtrar" at bounding box center [777, 245] width 73 height 32
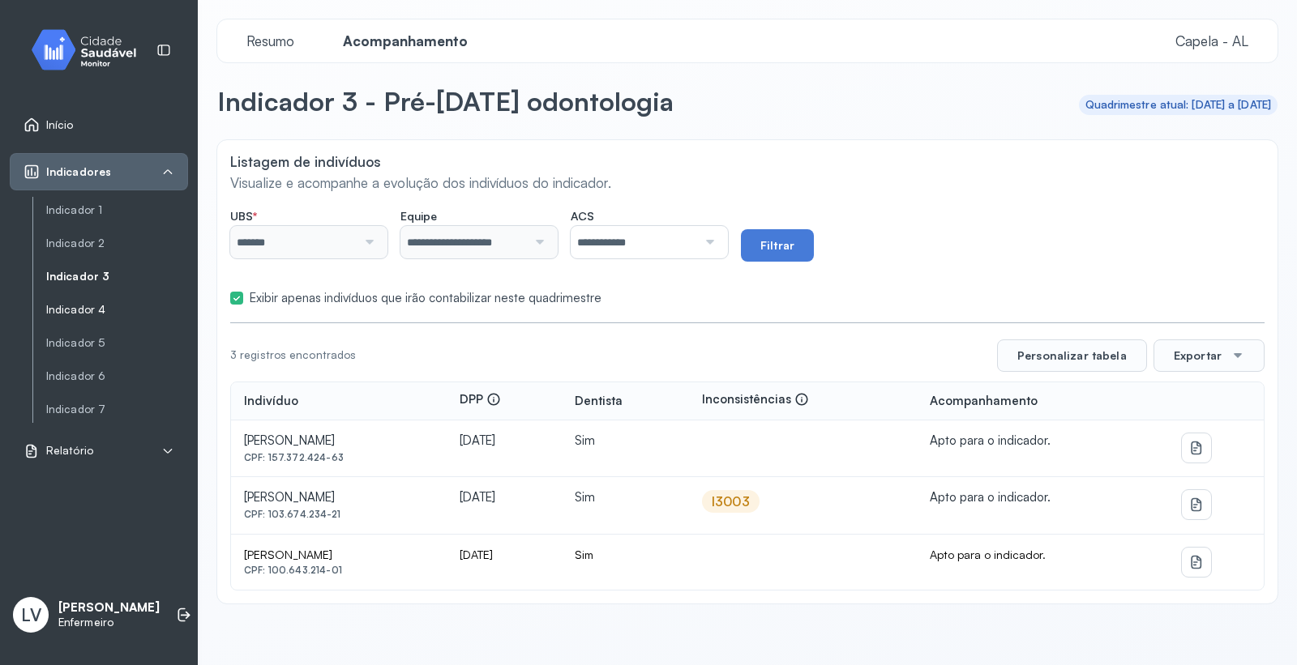
click at [84, 305] on link "Indicador 4" at bounding box center [117, 310] width 142 height 14
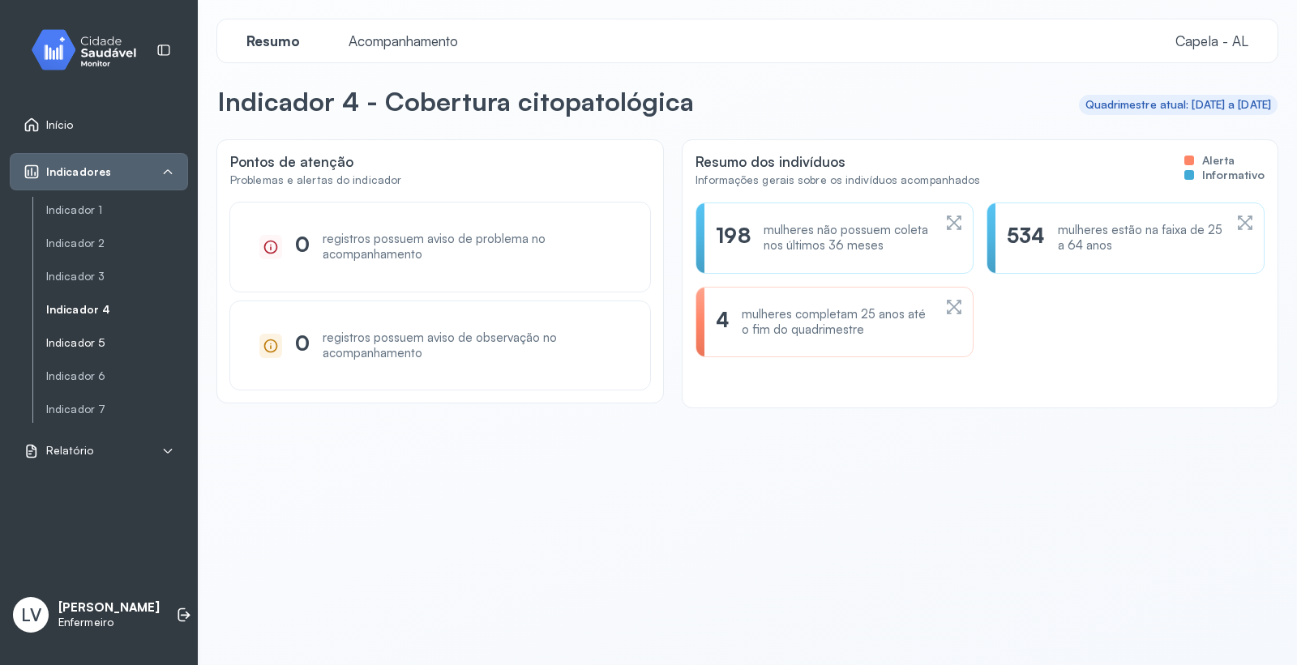
click at [74, 339] on link "Indicador 5" at bounding box center [117, 343] width 142 height 14
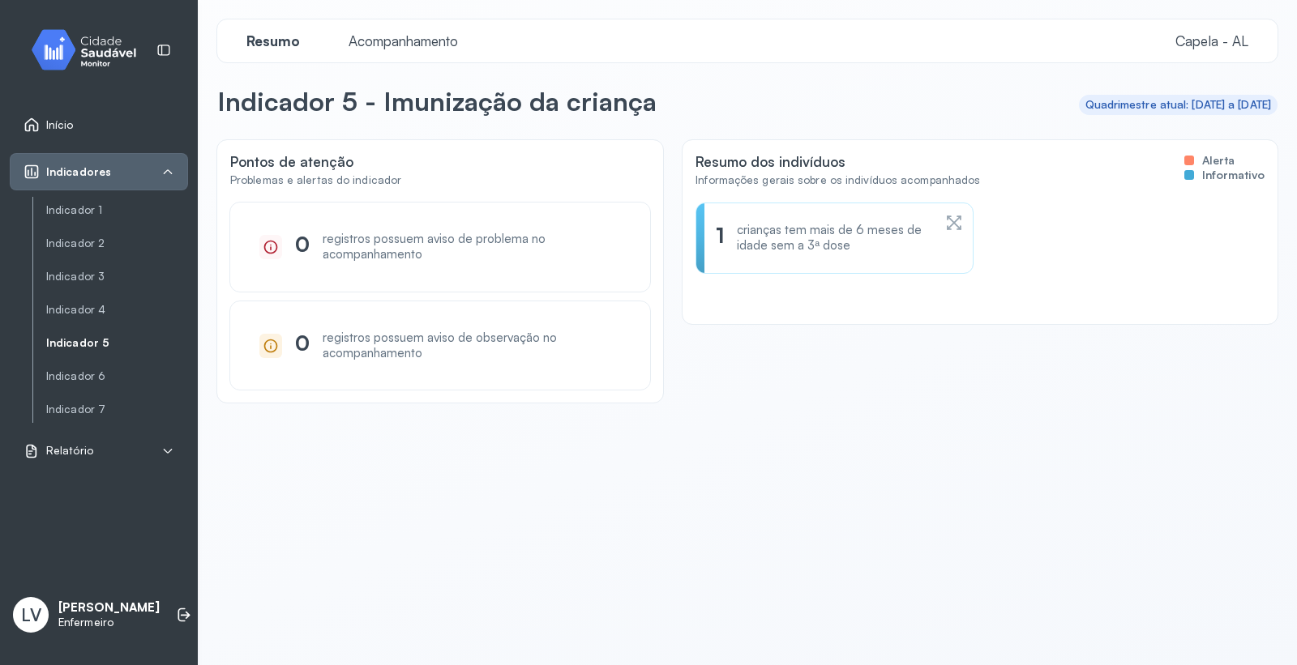
click at [398, 47] on span "Acompanhamento" at bounding box center [403, 40] width 129 height 17
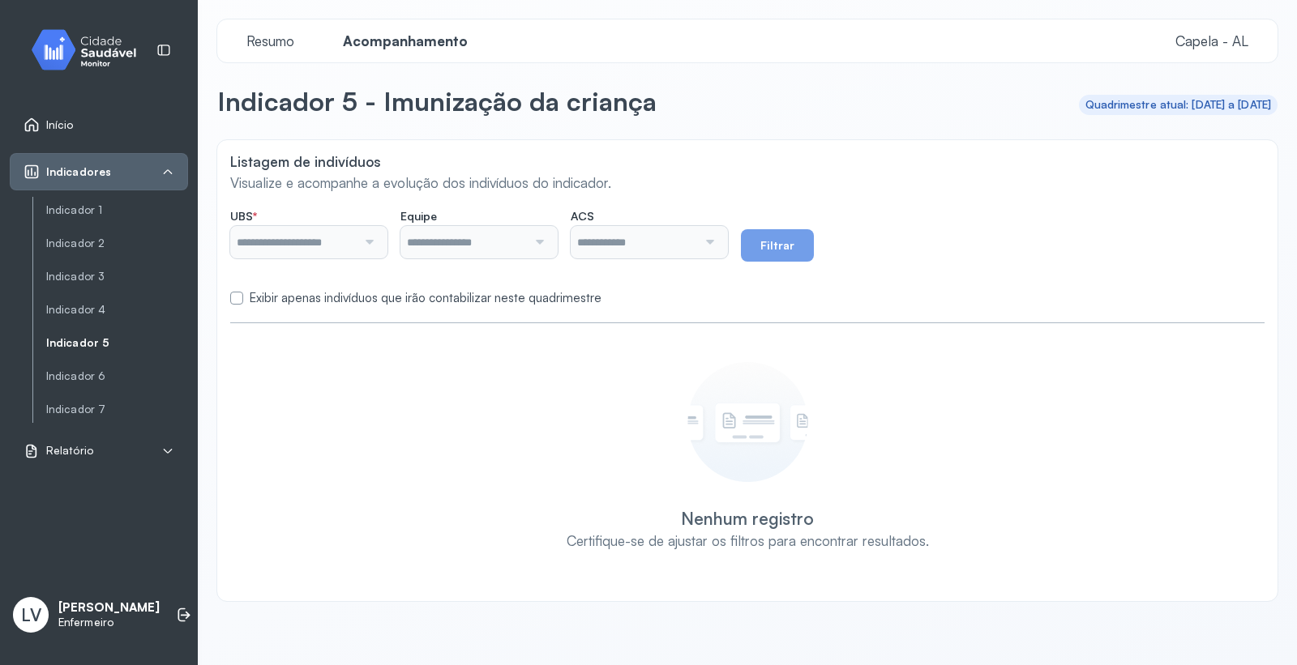
type input "*******"
type input "**********"
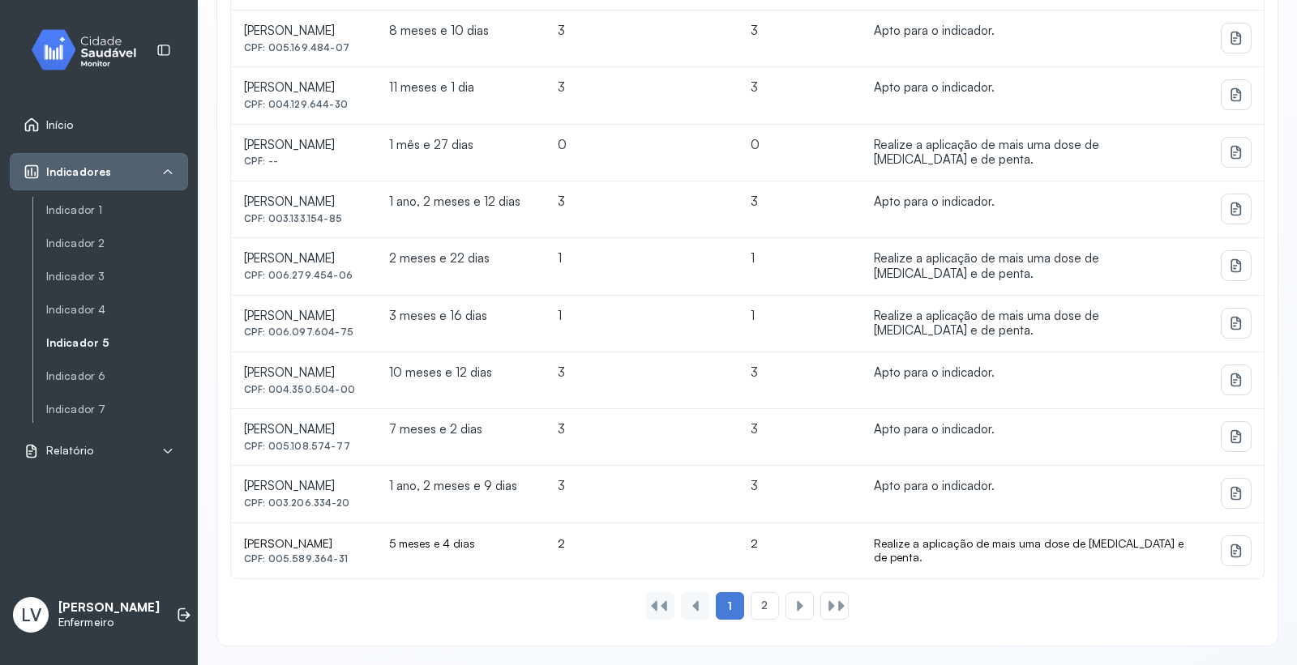
scroll to position [1023, 0]
click at [785, 610] on div "2" at bounding box center [799, 607] width 28 height 28
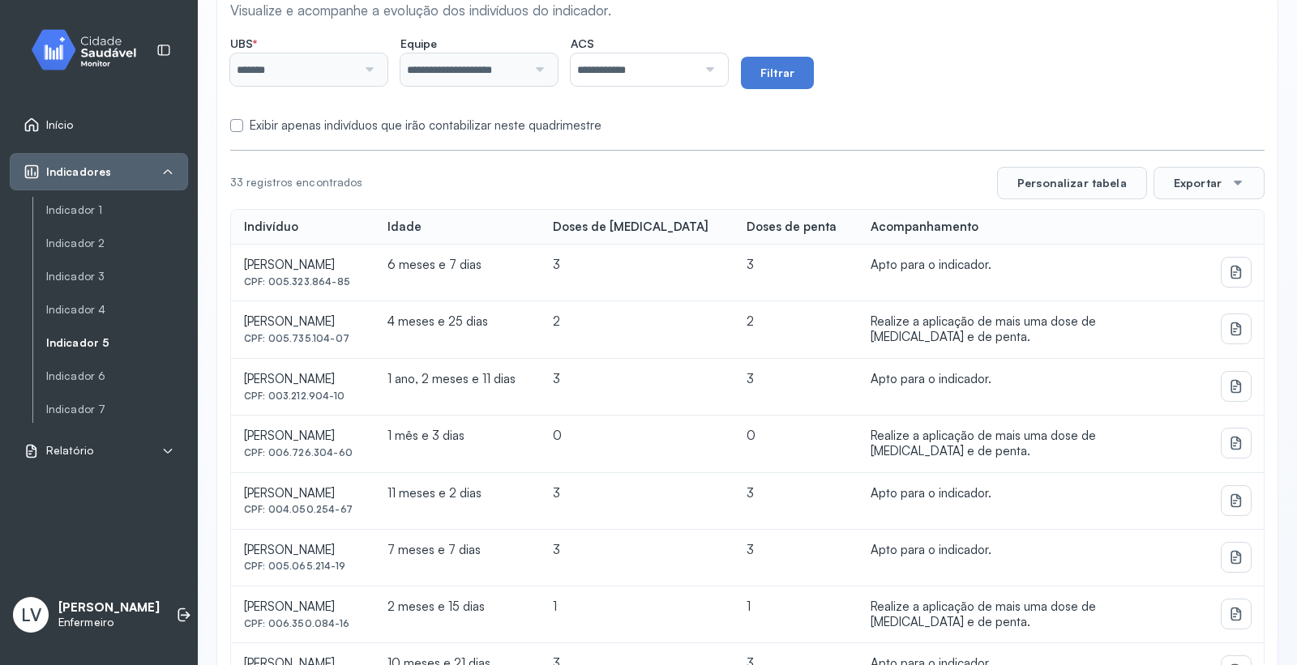
scroll to position [0, 0]
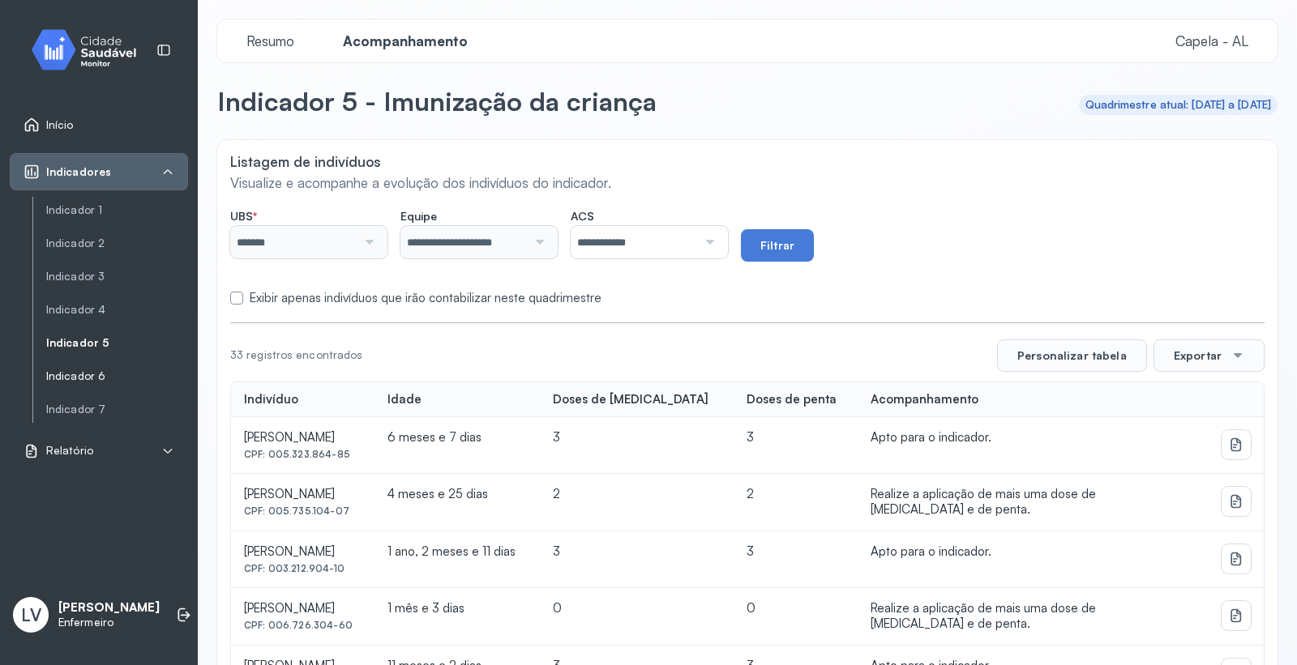
click at [93, 400] on link "Indicador 6" at bounding box center [117, 410] width 142 height 20
click at [79, 368] on link "Indicador 6" at bounding box center [117, 376] width 142 height 20
